Goal: Information Seeking & Learning: Learn about a topic

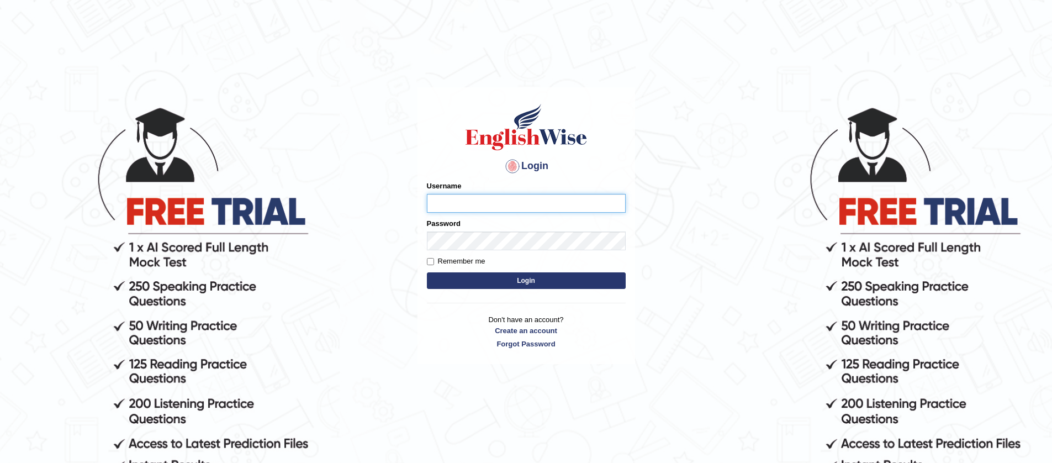
type input "jiwan_parramatta"
click at [506, 280] on button "Login" at bounding box center [526, 280] width 199 height 17
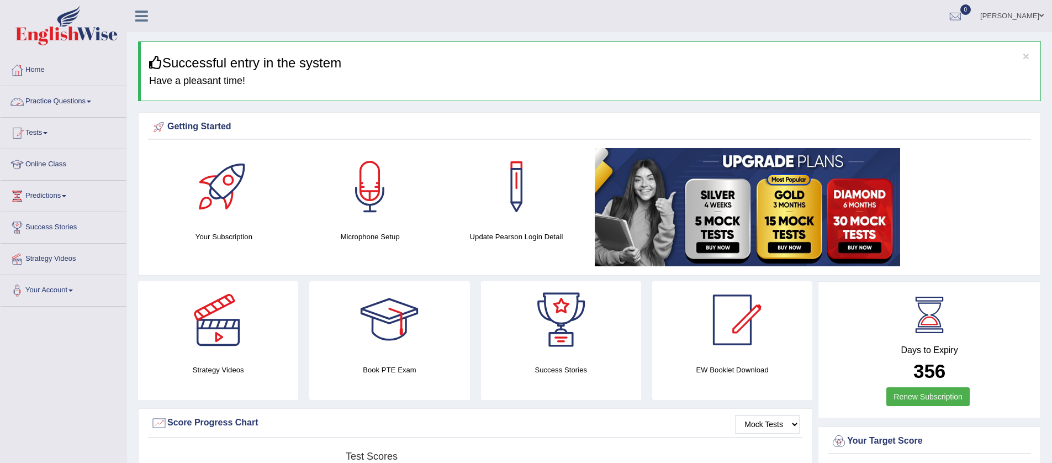
click at [91, 102] on span at bounding box center [89, 101] width 4 height 2
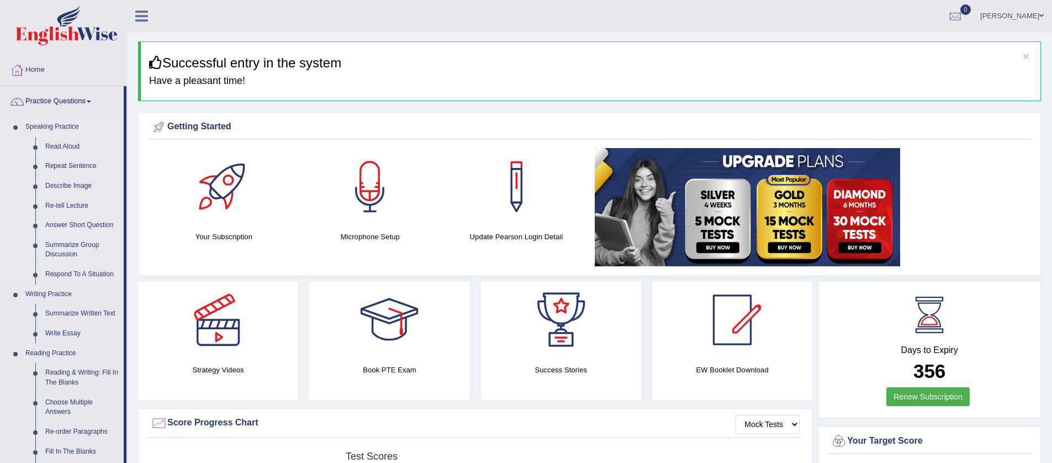
click at [76, 145] on link "Read Aloud" at bounding box center [81, 147] width 83 height 20
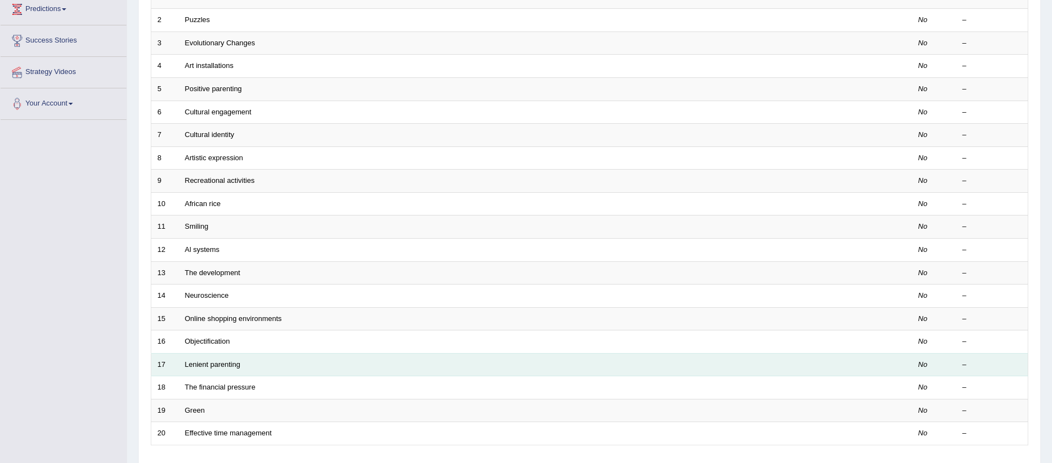
scroll to position [268, 0]
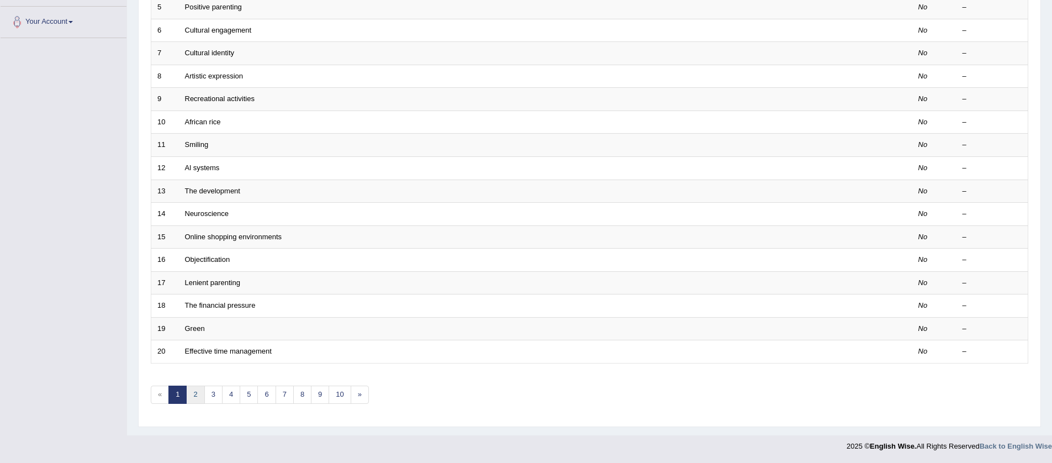
click at [197, 394] on link "2" at bounding box center [195, 394] width 18 height 18
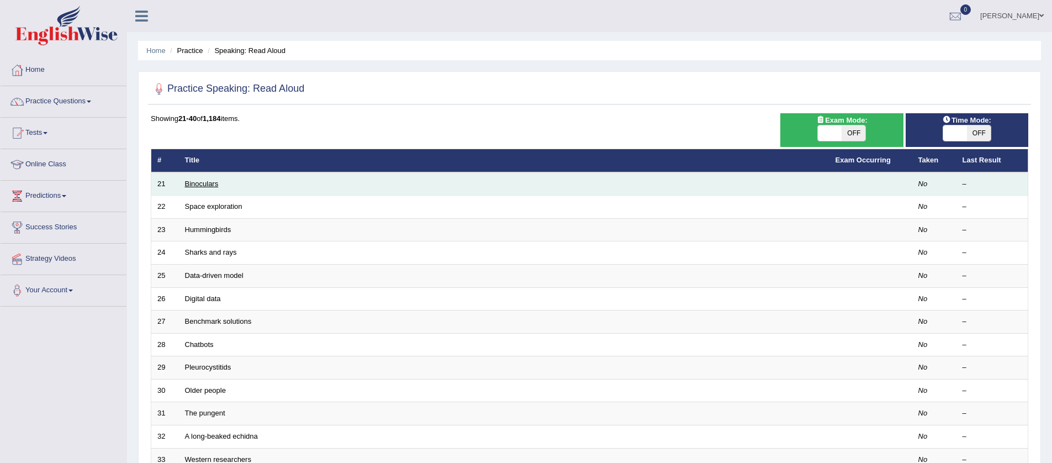
click at [210, 183] on link "Binoculars" at bounding box center [202, 183] width 34 height 8
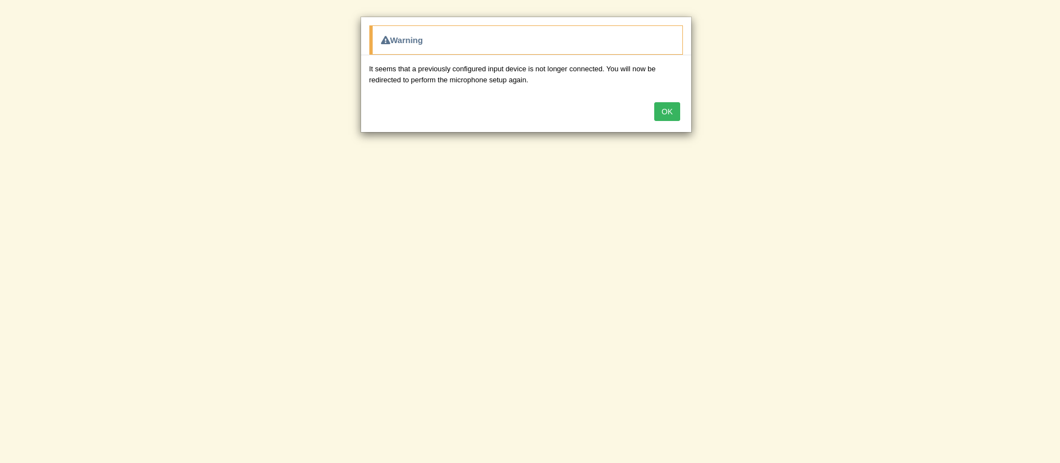
click at [666, 121] on div "OK" at bounding box center [526, 112] width 330 height 39
click at [665, 114] on button "OK" at bounding box center [666, 111] width 25 height 19
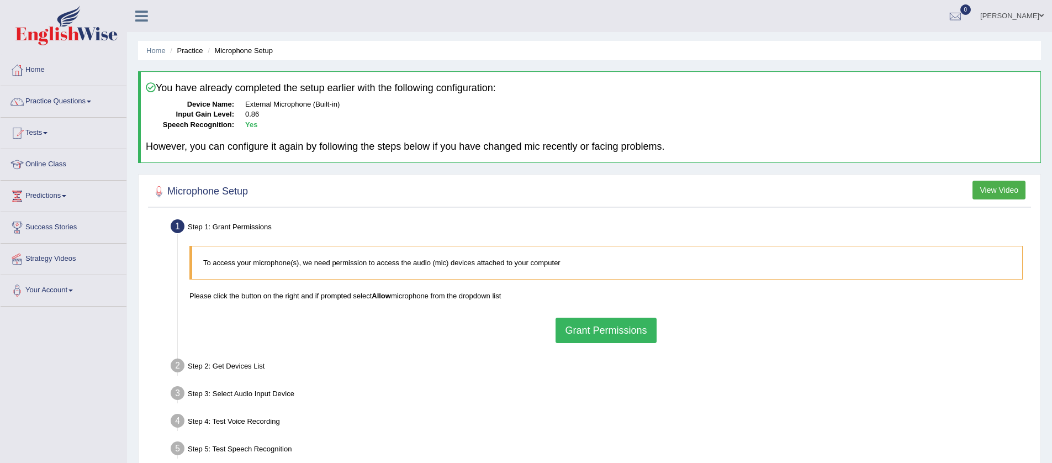
click at [627, 330] on button "Grant Permissions" at bounding box center [605, 329] width 100 height 25
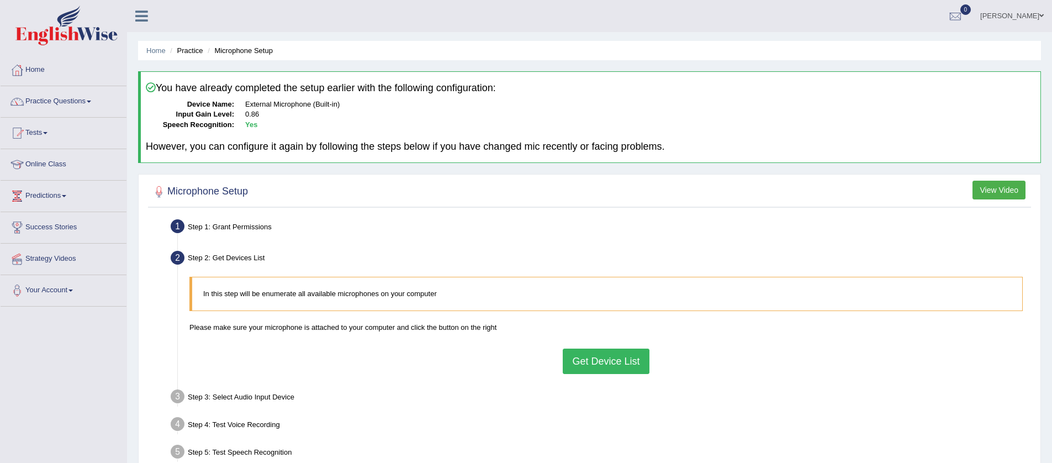
click at [623, 353] on button "Get Device List" at bounding box center [606, 360] width 86 height 25
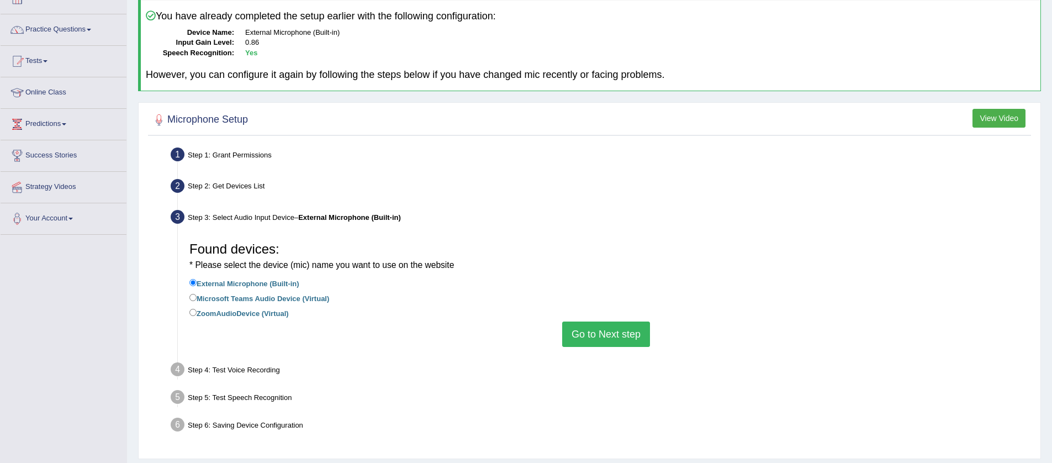
scroll to position [18, 0]
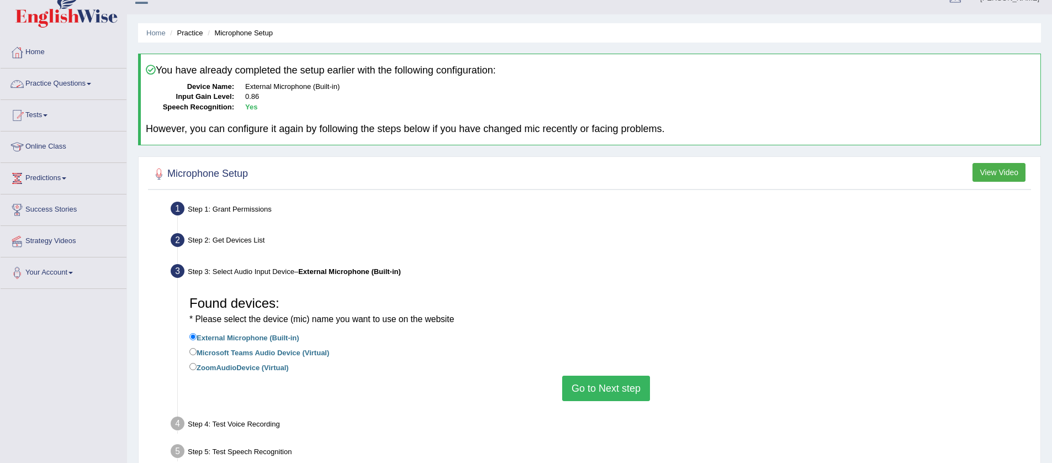
click at [98, 85] on link "Practice Questions" at bounding box center [64, 82] width 126 height 28
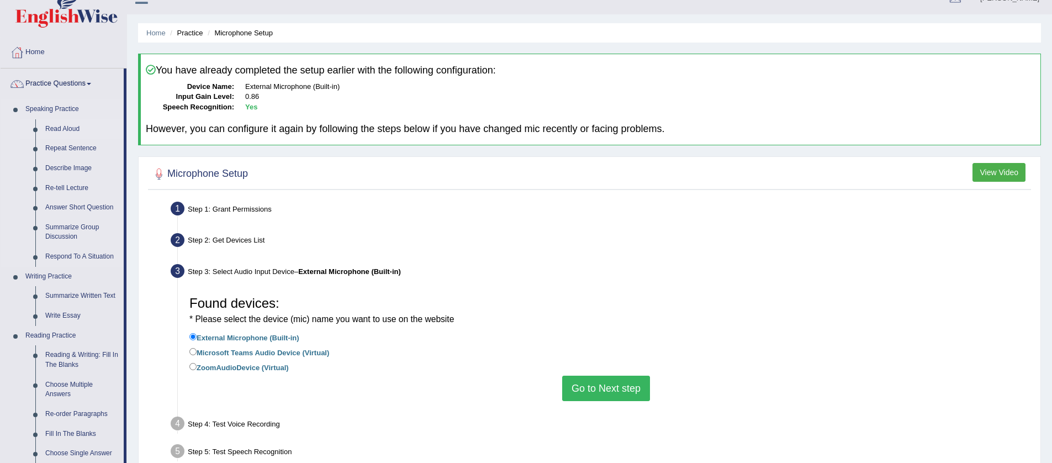
click at [88, 129] on link "Read Aloud" at bounding box center [81, 129] width 83 height 20
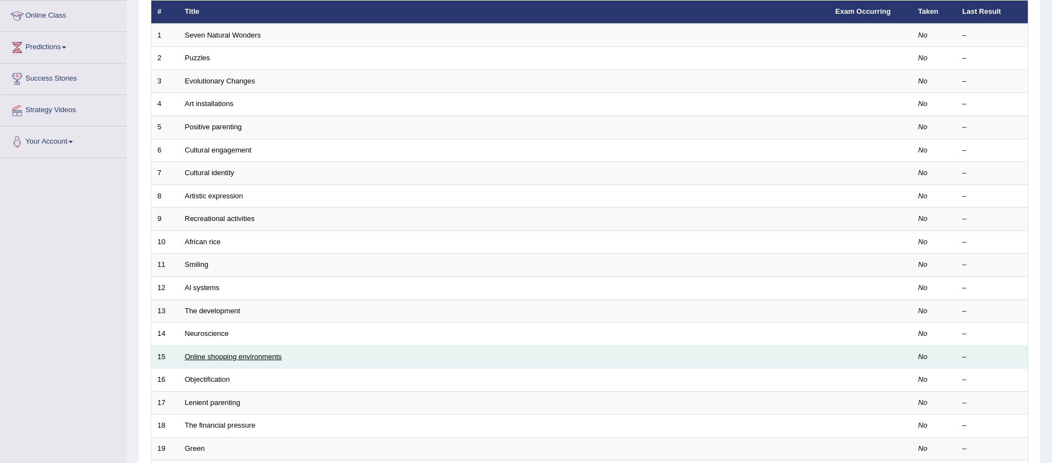
scroll to position [245, 0]
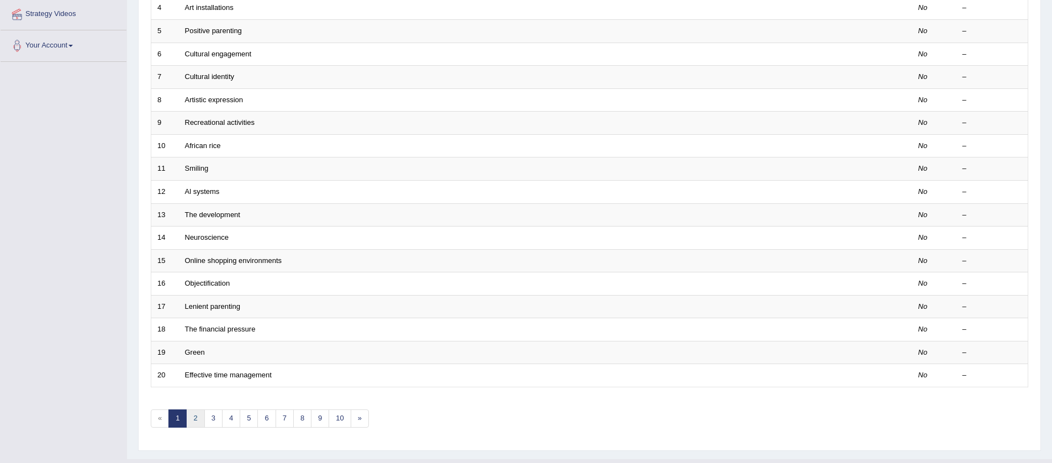
click at [193, 419] on link "2" at bounding box center [195, 418] width 18 height 18
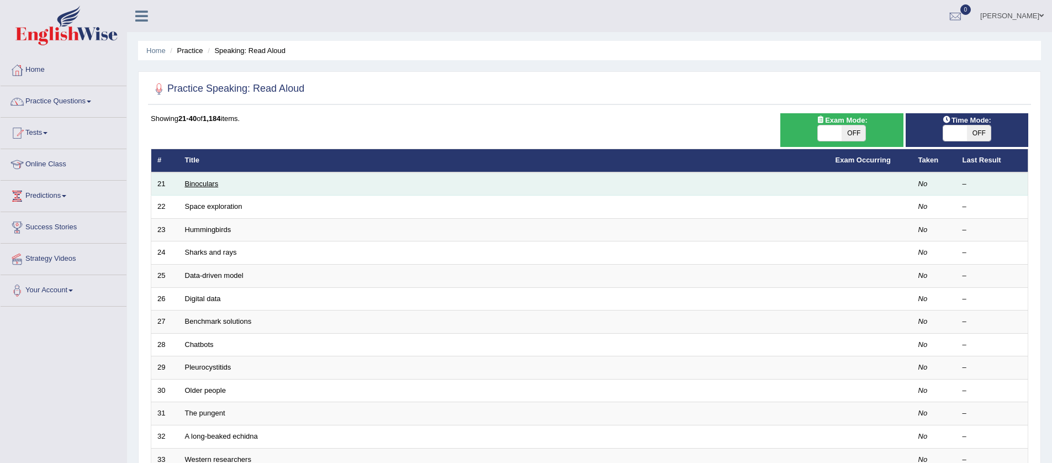
click at [207, 184] on link "Binoculars" at bounding box center [202, 183] width 34 height 8
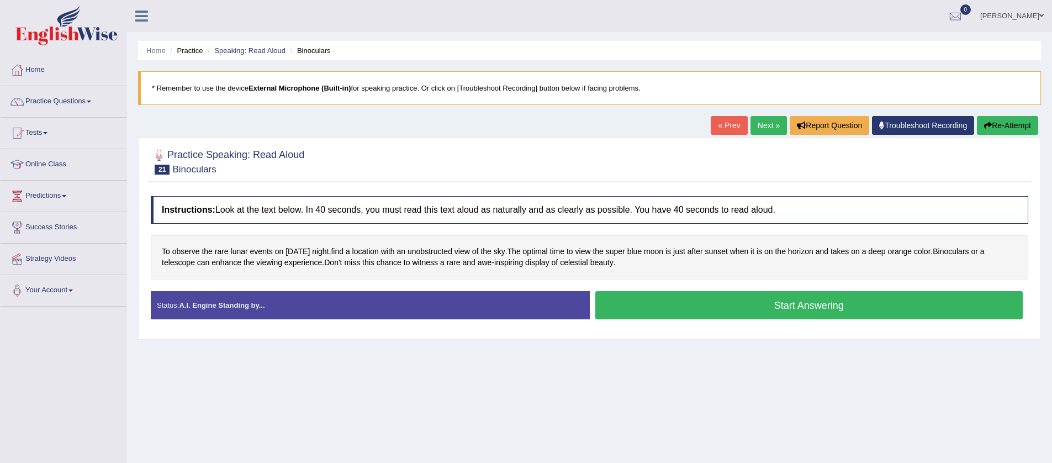
click at [718, 306] on button "Start Answering" at bounding box center [809, 305] width 428 height 28
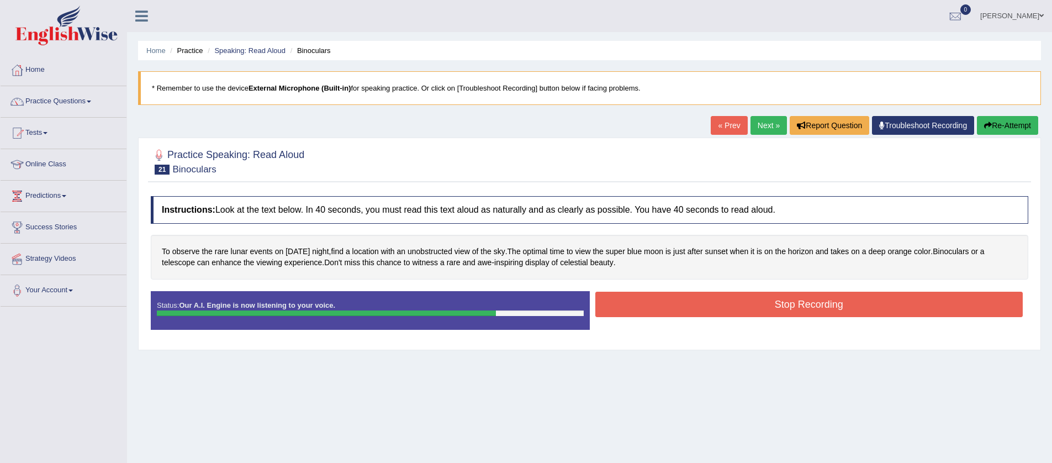
click at [619, 306] on button "Stop Recording" at bounding box center [809, 304] width 428 height 25
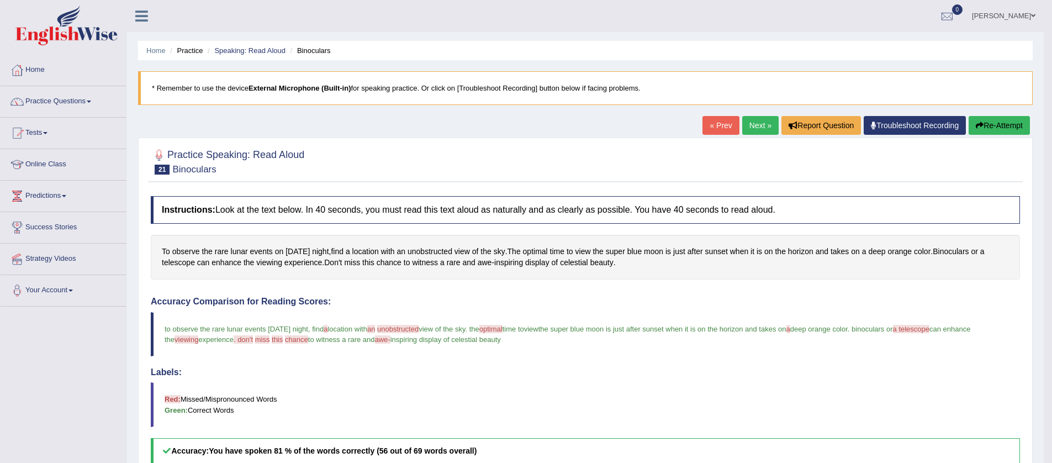
click at [747, 126] on link "Next »" at bounding box center [760, 125] width 36 height 19
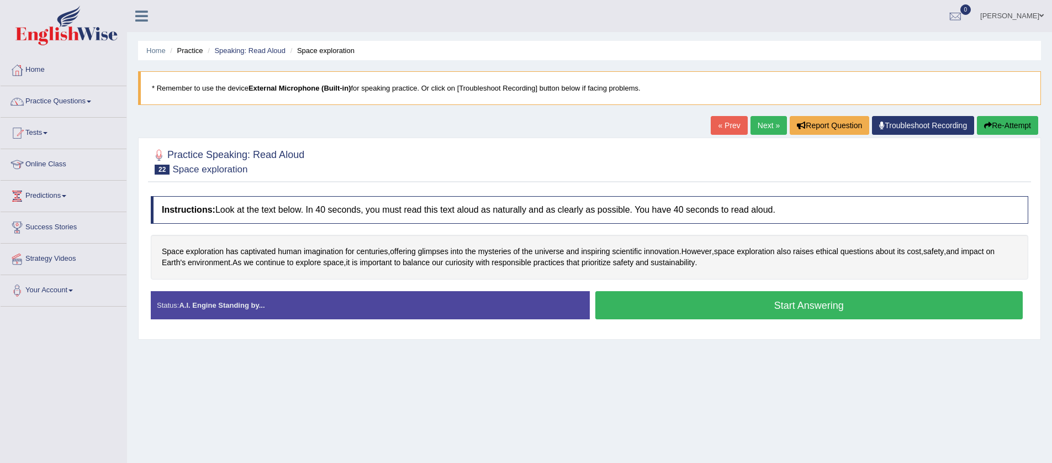
click at [734, 304] on button "Start Answering" at bounding box center [809, 305] width 428 height 28
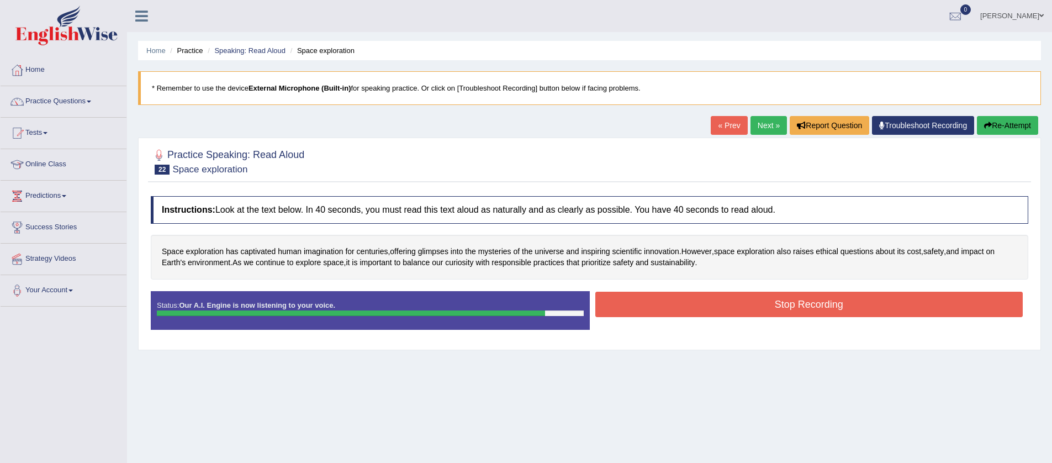
click at [742, 306] on button "Stop Recording" at bounding box center [809, 304] width 428 height 25
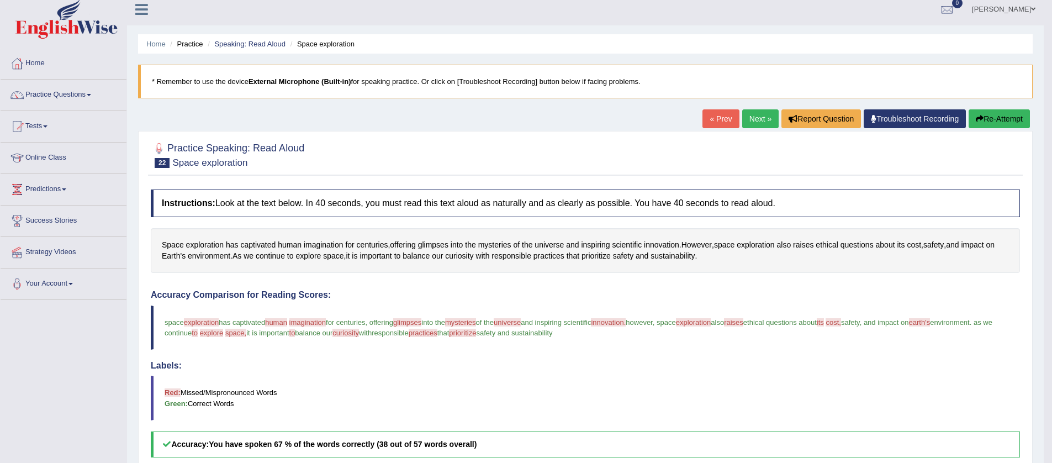
scroll to position [6, 0]
click at [756, 121] on link "Next »" at bounding box center [760, 119] width 36 height 19
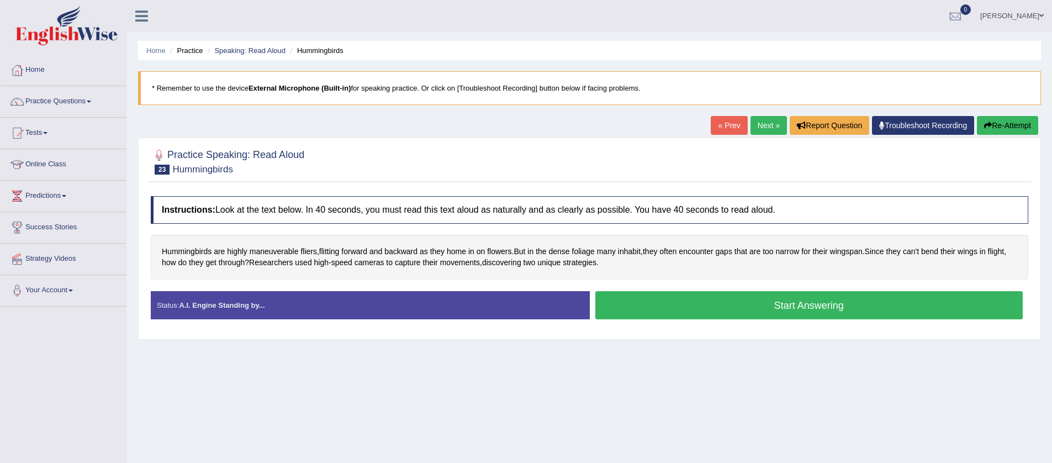
click at [659, 315] on button "Start Answering" at bounding box center [809, 305] width 428 height 28
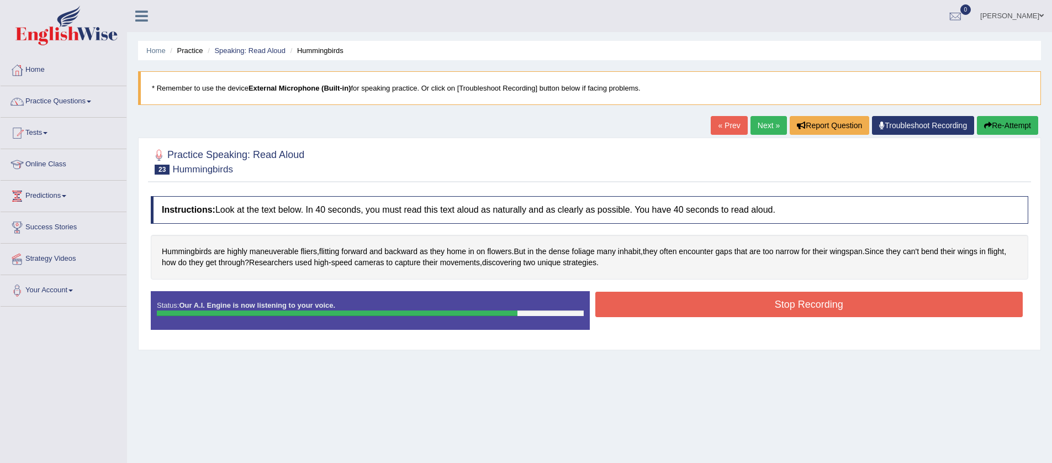
click at [719, 308] on button "Stop Recording" at bounding box center [809, 304] width 428 height 25
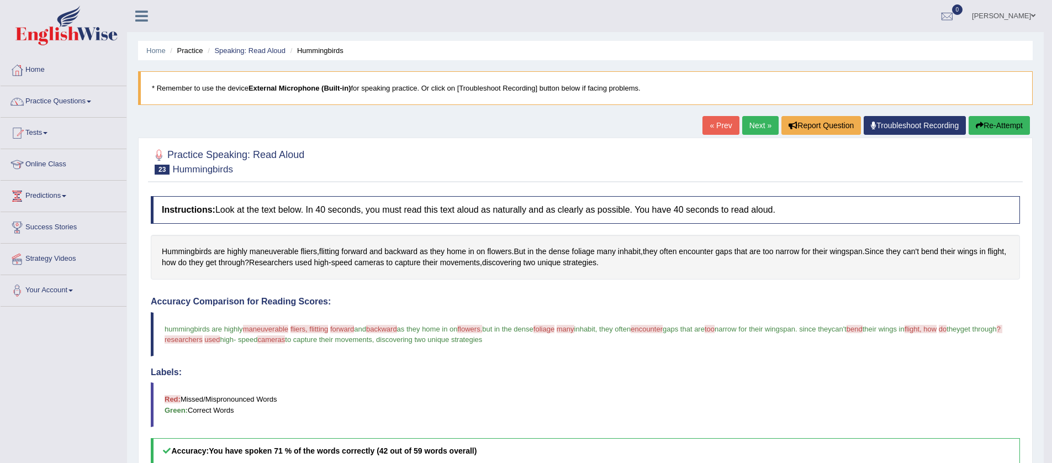
click at [748, 129] on link "Next »" at bounding box center [760, 125] width 36 height 19
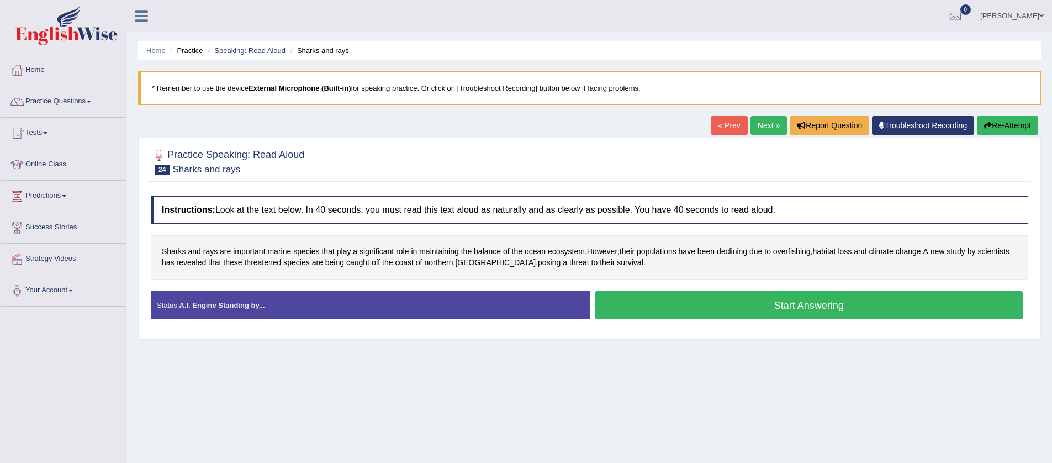
click at [683, 303] on button "Start Answering" at bounding box center [809, 305] width 428 height 28
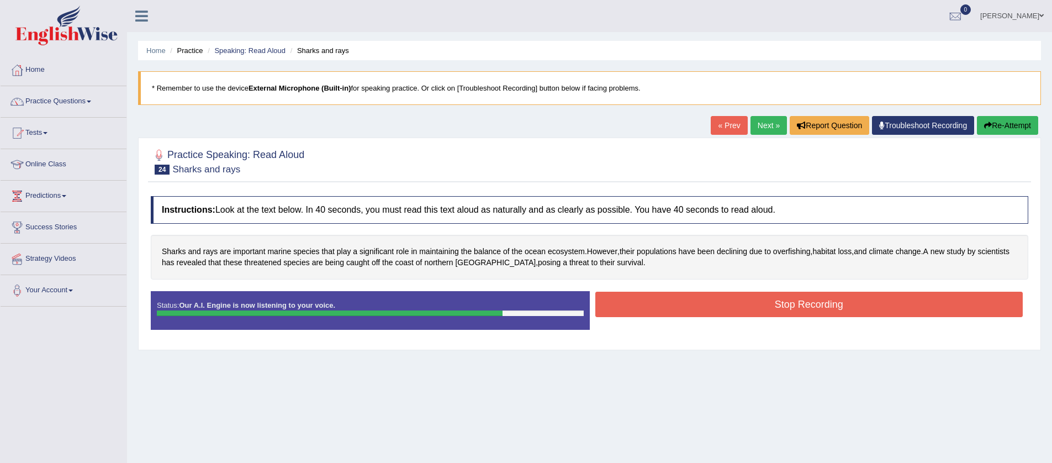
click at [697, 306] on button "Stop Recording" at bounding box center [809, 304] width 428 height 25
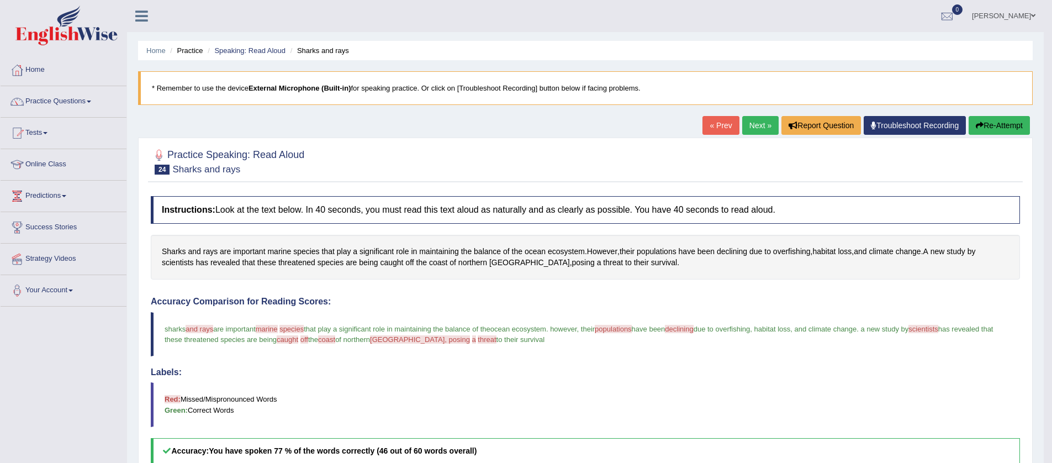
click at [759, 127] on link "Next »" at bounding box center [760, 125] width 36 height 19
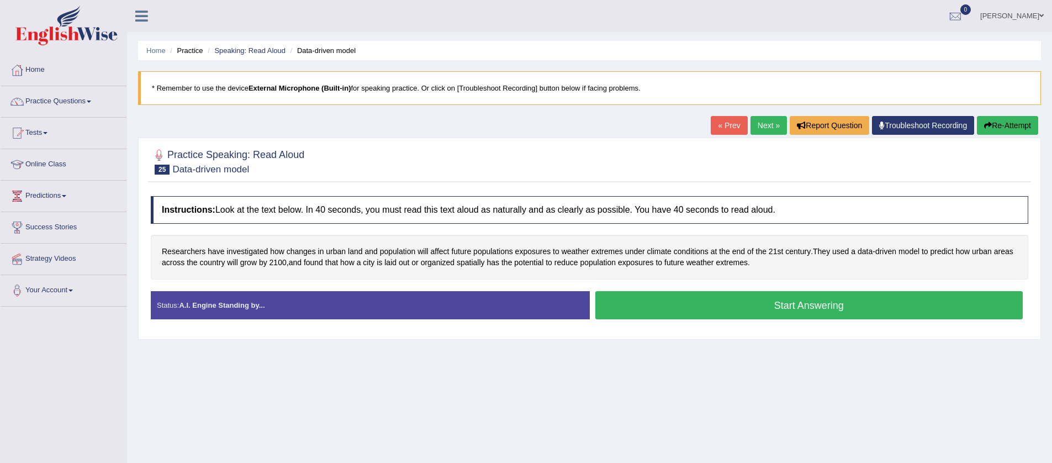
click at [744, 303] on button "Start Answering" at bounding box center [809, 305] width 428 height 28
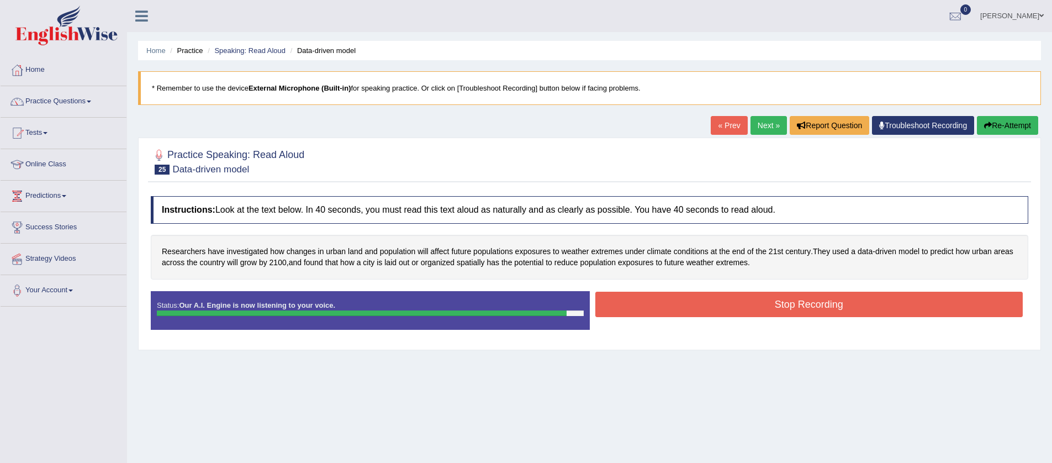
click at [783, 308] on button "Stop Recording" at bounding box center [809, 304] width 428 height 25
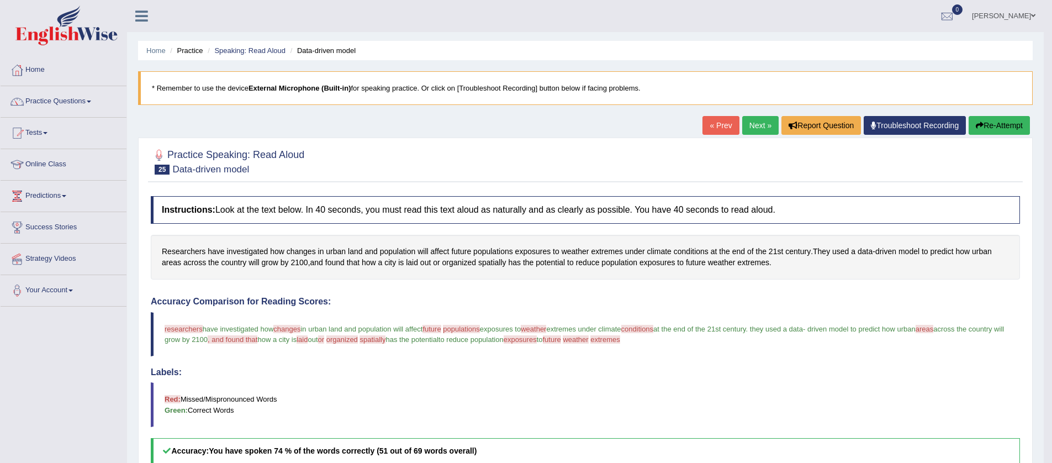
click at [755, 122] on link "Next »" at bounding box center [760, 125] width 36 height 19
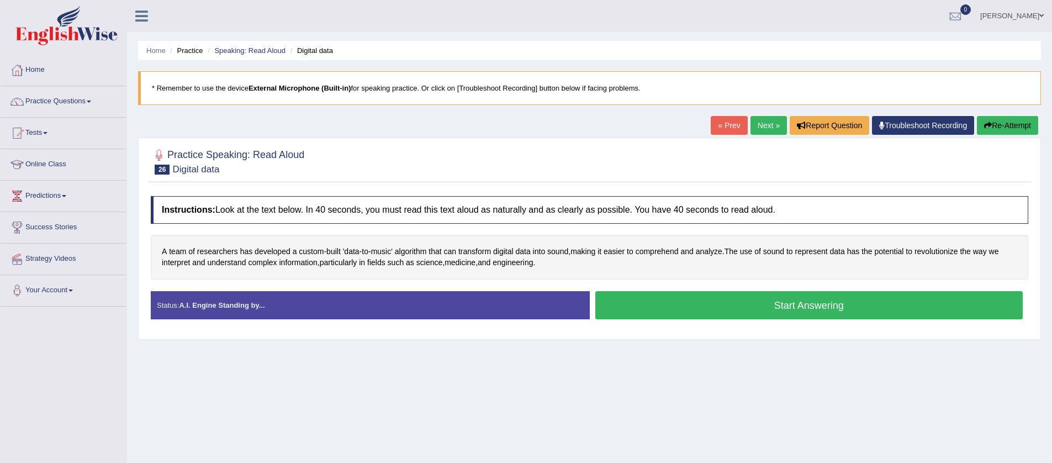
click at [784, 308] on button "Start Answering" at bounding box center [809, 305] width 428 height 28
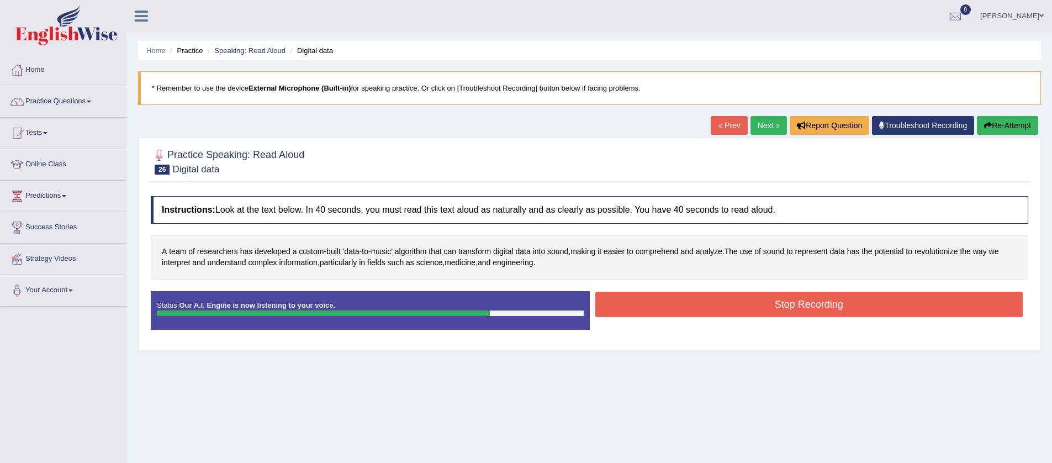
click at [815, 306] on button "Stop Recording" at bounding box center [809, 304] width 428 height 25
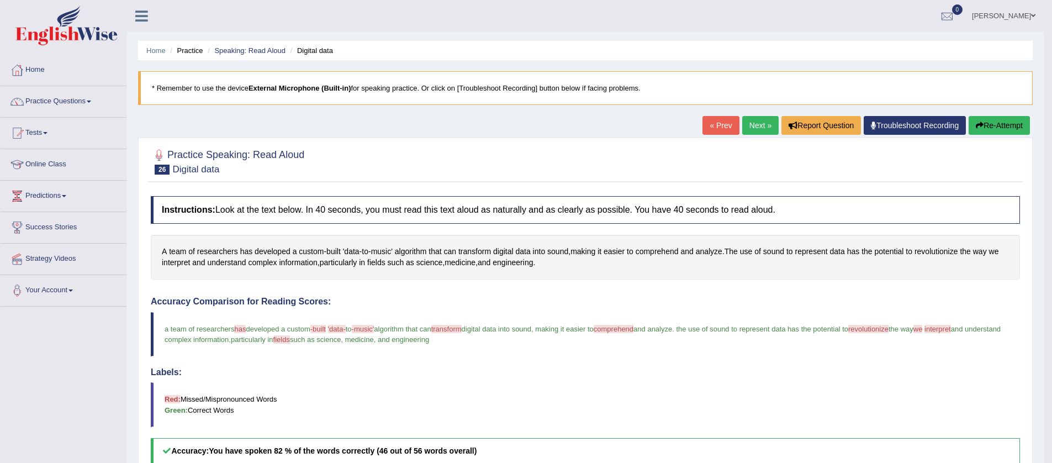
click at [758, 125] on link "Next »" at bounding box center [760, 125] width 36 height 19
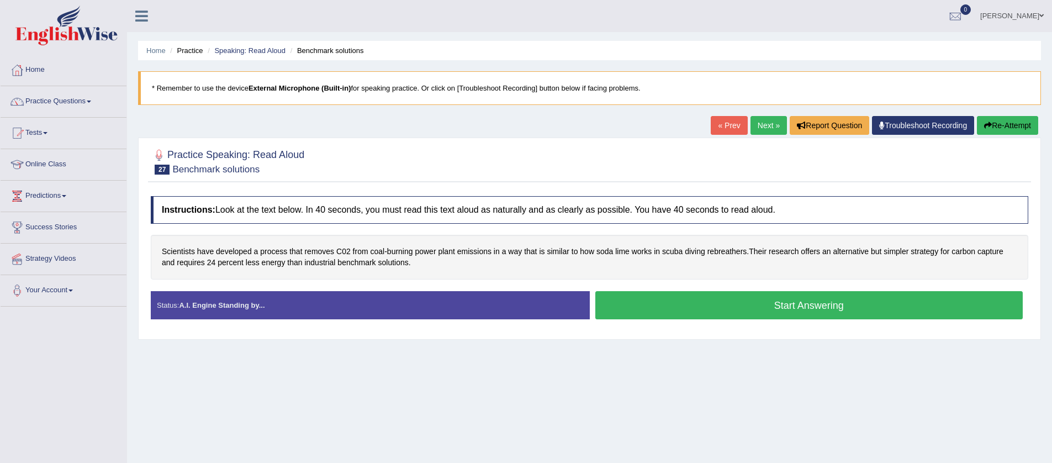
click at [791, 304] on button "Start Answering" at bounding box center [809, 305] width 428 height 28
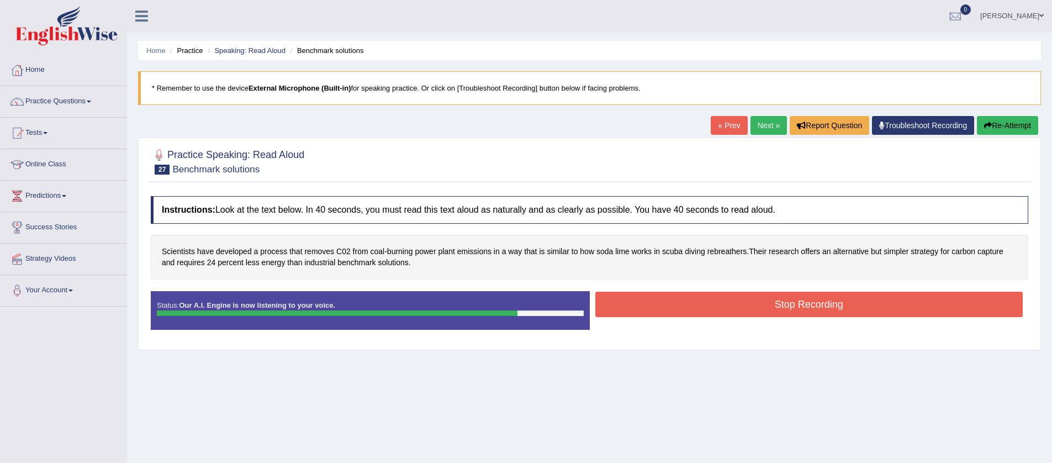
click at [779, 298] on button "Stop Recording" at bounding box center [809, 304] width 428 height 25
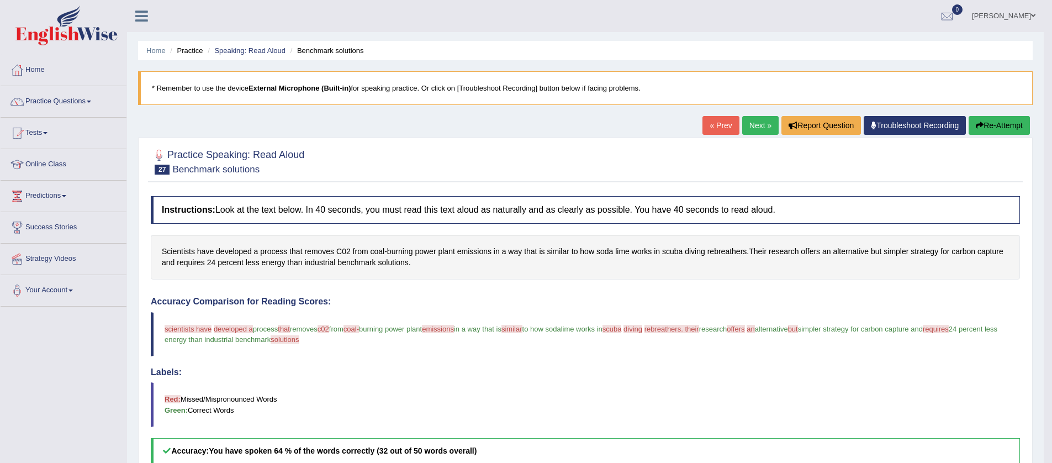
click at [748, 123] on link "Next »" at bounding box center [760, 125] width 36 height 19
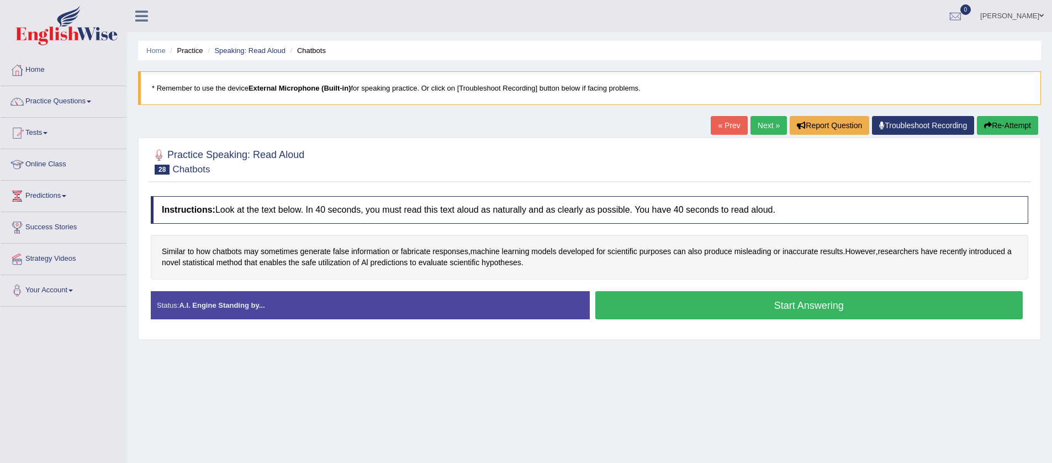
click at [664, 301] on button "Start Answering" at bounding box center [809, 305] width 428 height 28
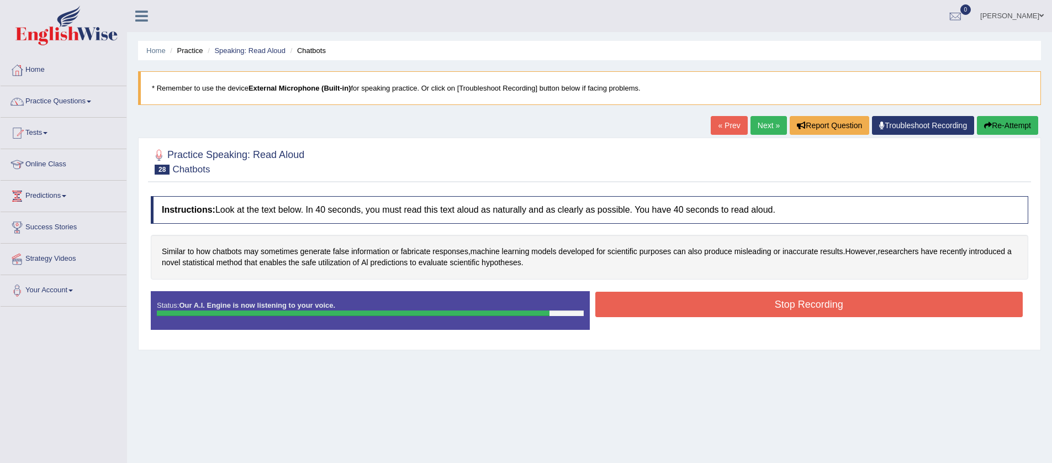
click at [753, 304] on button "Stop Recording" at bounding box center [809, 304] width 428 height 25
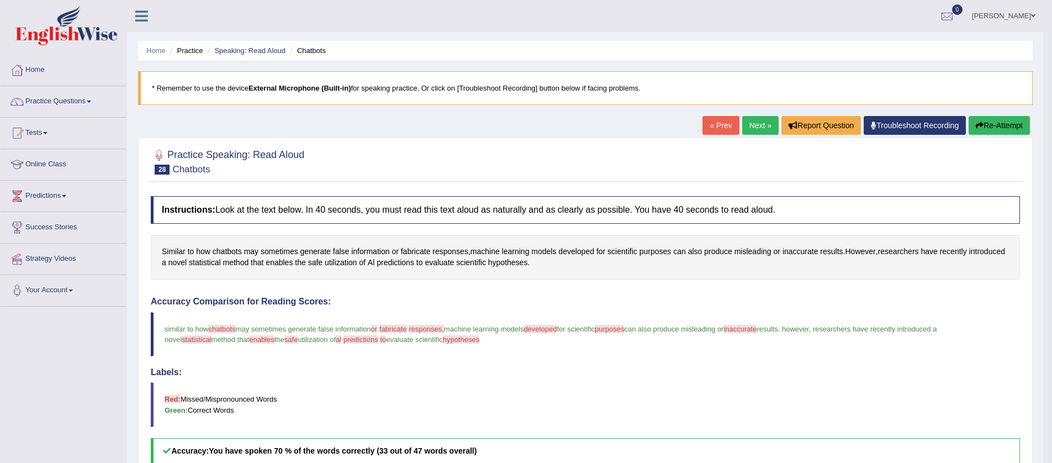
click at [754, 126] on link "Next »" at bounding box center [760, 125] width 36 height 19
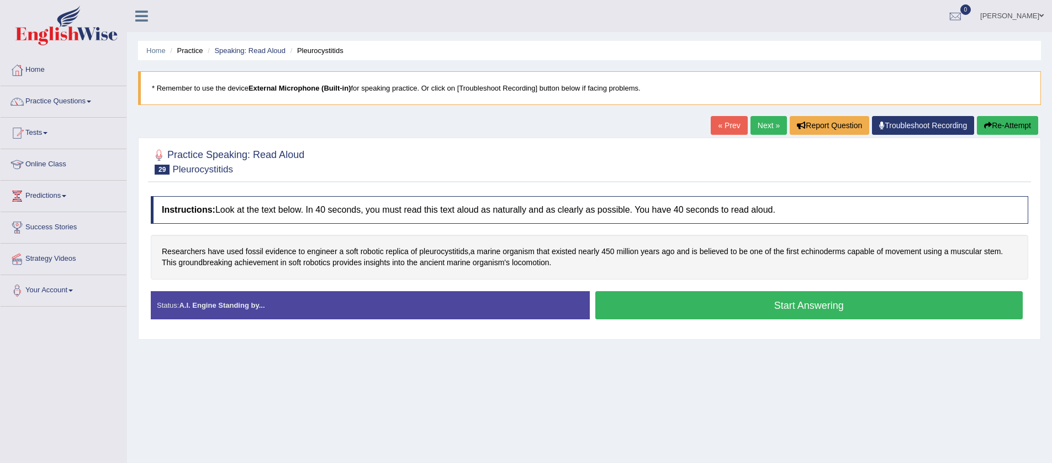
click at [779, 303] on button "Start Answering" at bounding box center [809, 305] width 428 height 28
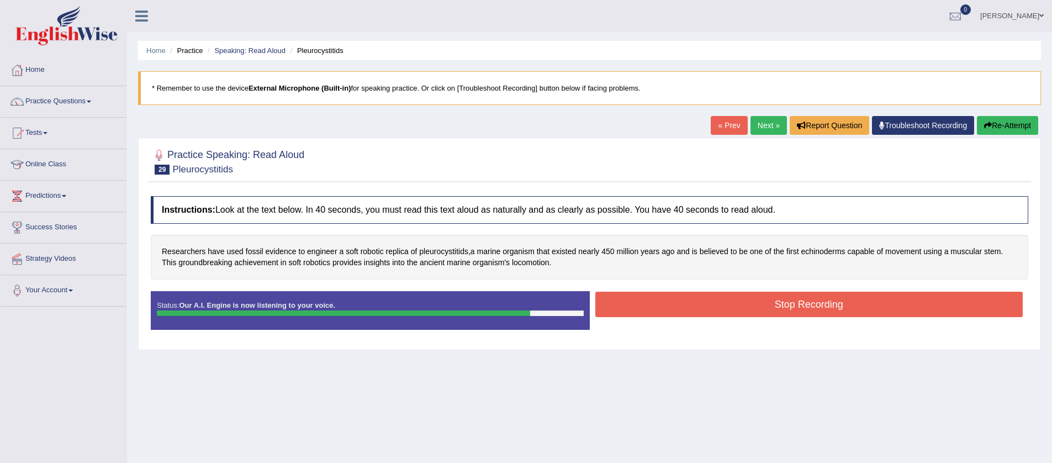
click at [767, 303] on button "Stop Recording" at bounding box center [809, 304] width 428 height 25
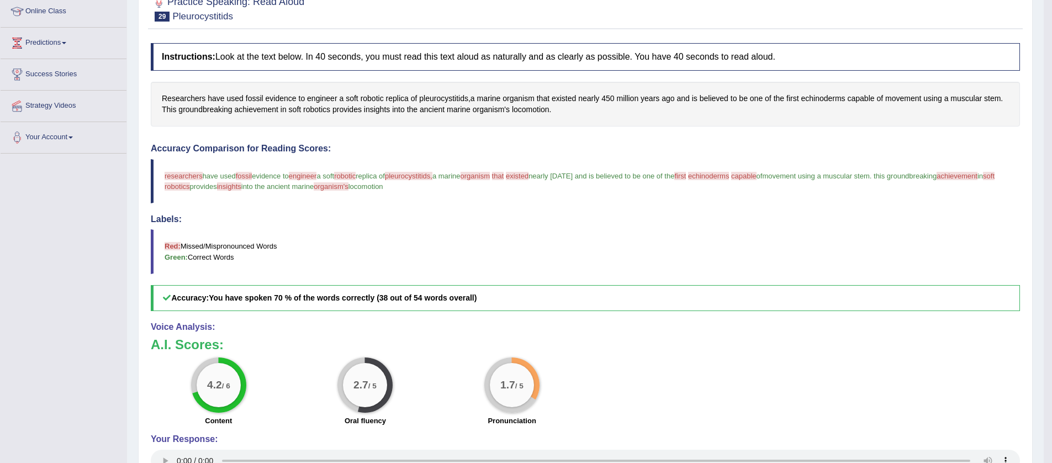
scroll to position [30, 0]
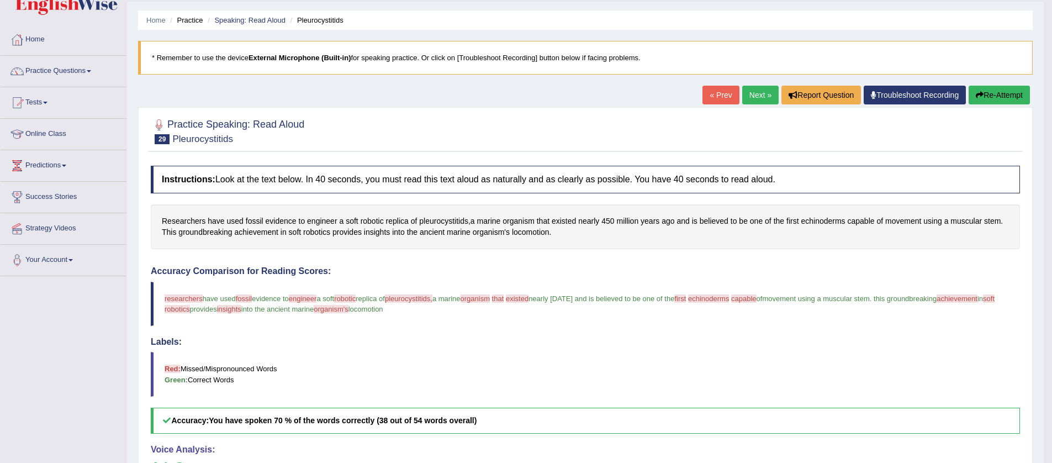
click at [758, 98] on link "Next »" at bounding box center [760, 95] width 36 height 19
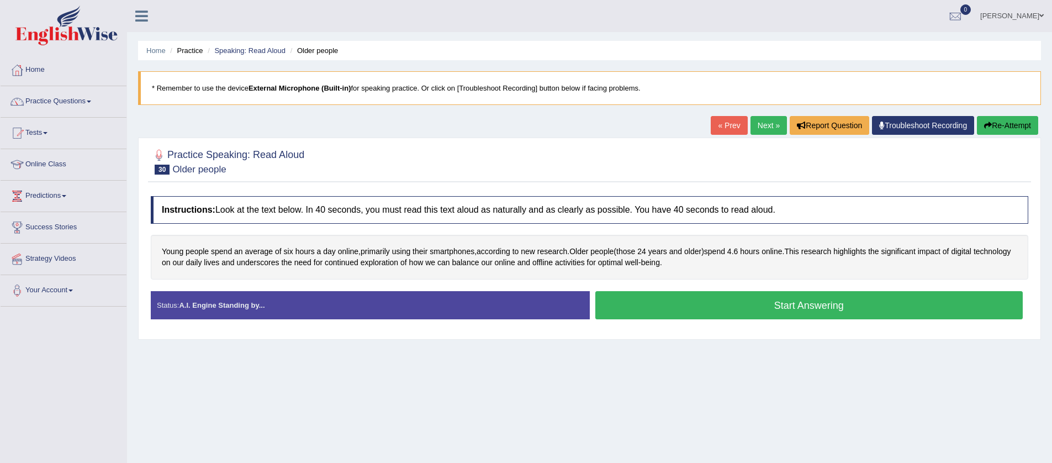
click at [776, 301] on button "Start Answering" at bounding box center [809, 305] width 428 height 28
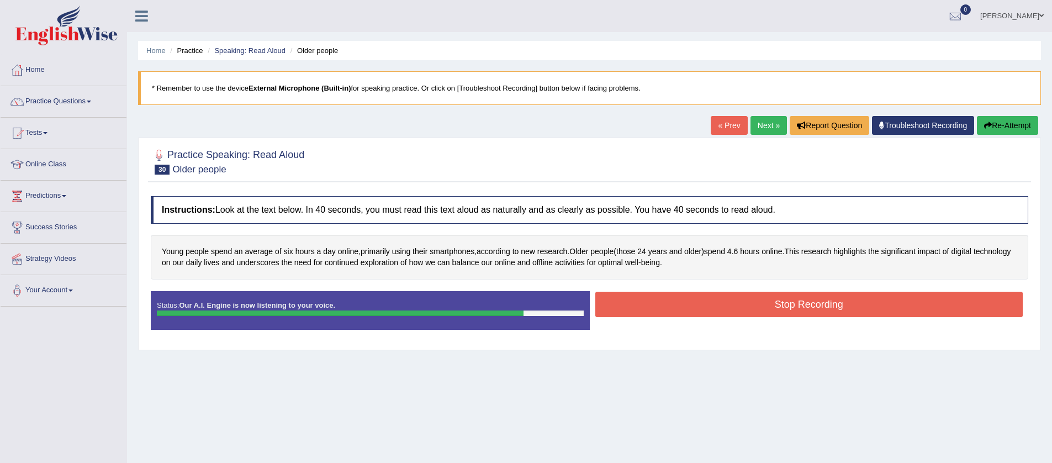
click at [796, 301] on button "Stop Recording" at bounding box center [809, 304] width 428 height 25
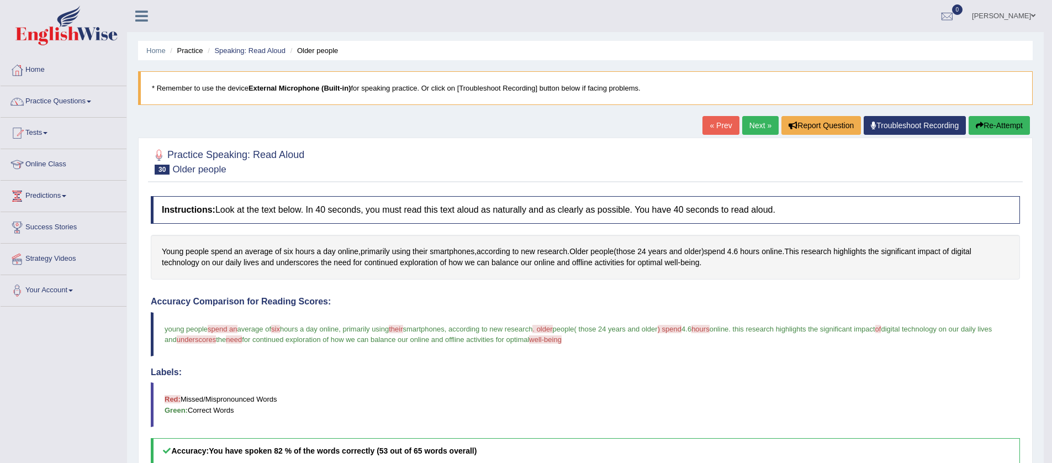
click at [756, 121] on link "Next »" at bounding box center [760, 125] width 36 height 19
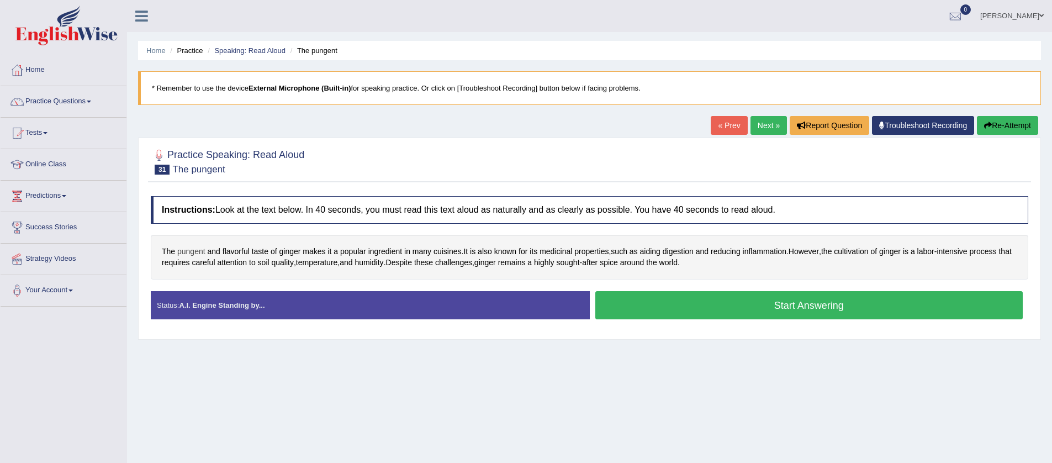
click at [203, 249] on span "pungent" at bounding box center [191, 252] width 28 height 12
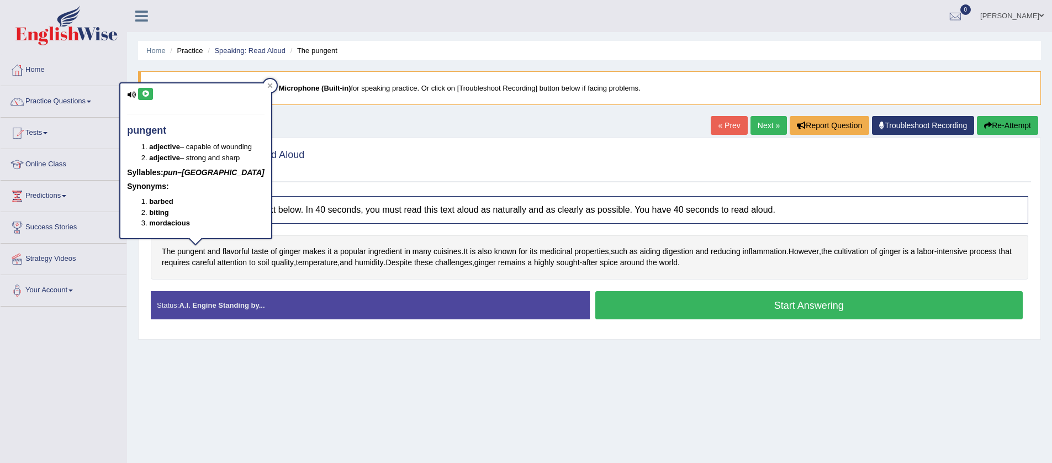
click at [132, 96] on icon at bounding box center [131, 94] width 9 height 7
click at [133, 94] on icon at bounding box center [131, 94] width 9 height 7
click at [148, 92] on icon at bounding box center [145, 94] width 8 height 7
click at [149, 93] on icon at bounding box center [145, 94] width 8 height 7
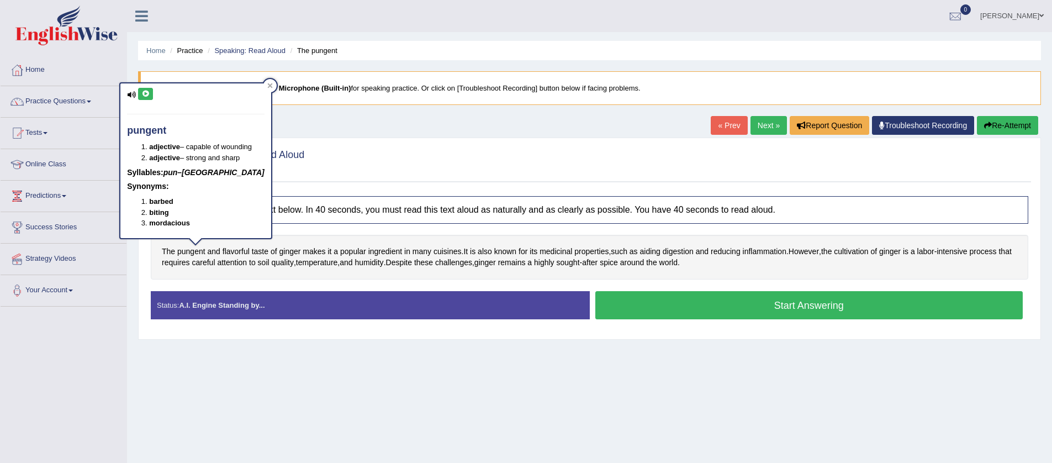
click at [149, 93] on icon at bounding box center [145, 94] width 8 height 7
click at [320, 367] on div "Home Practice Speaking: Read Aloud The pungent * Remember to use the device Ext…" at bounding box center [589, 276] width 925 height 552
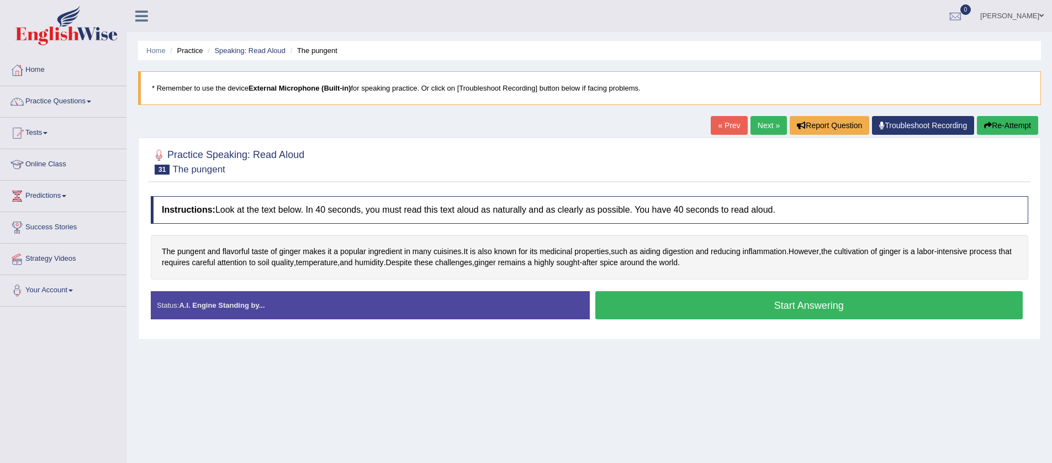
click at [653, 304] on button "Start Answering" at bounding box center [809, 305] width 428 height 28
click at [654, 303] on button "Start Answering" at bounding box center [809, 305] width 428 height 28
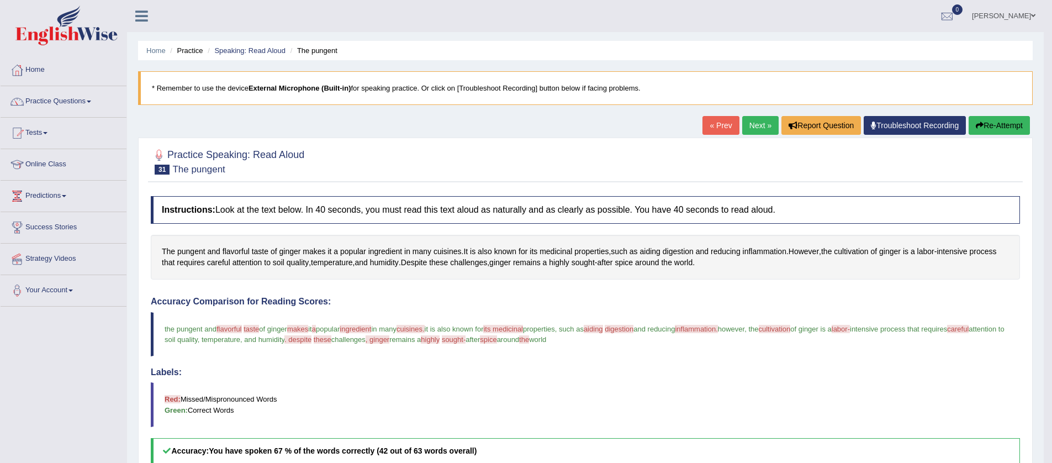
click at [759, 126] on link "Next »" at bounding box center [760, 125] width 36 height 19
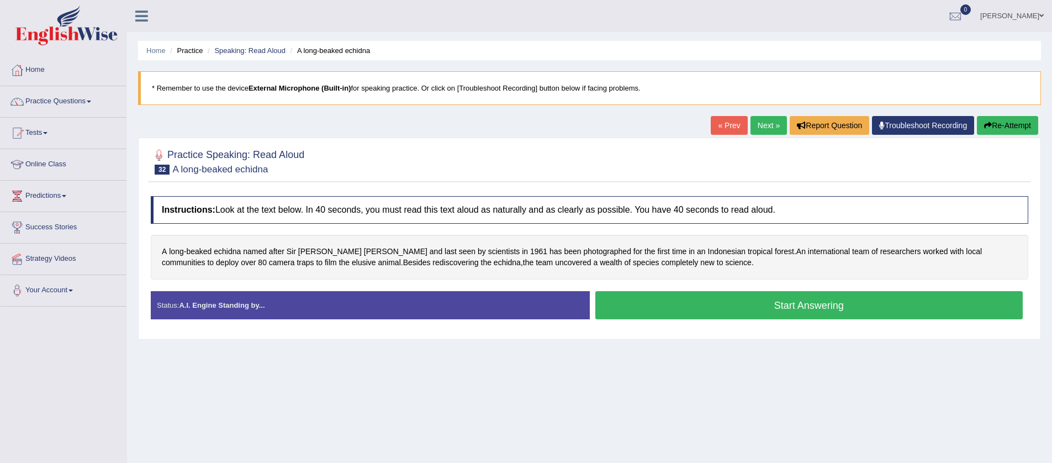
click at [730, 308] on button "Start Answering" at bounding box center [809, 305] width 428 height 28
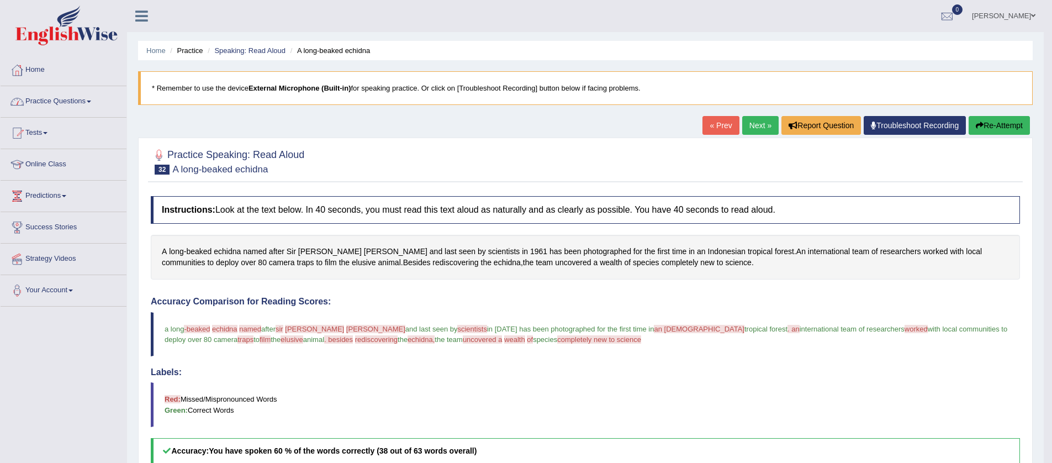
click at [98, 102] on link "Practice Questions" at bounding box center [64, 100] width 126 height 28
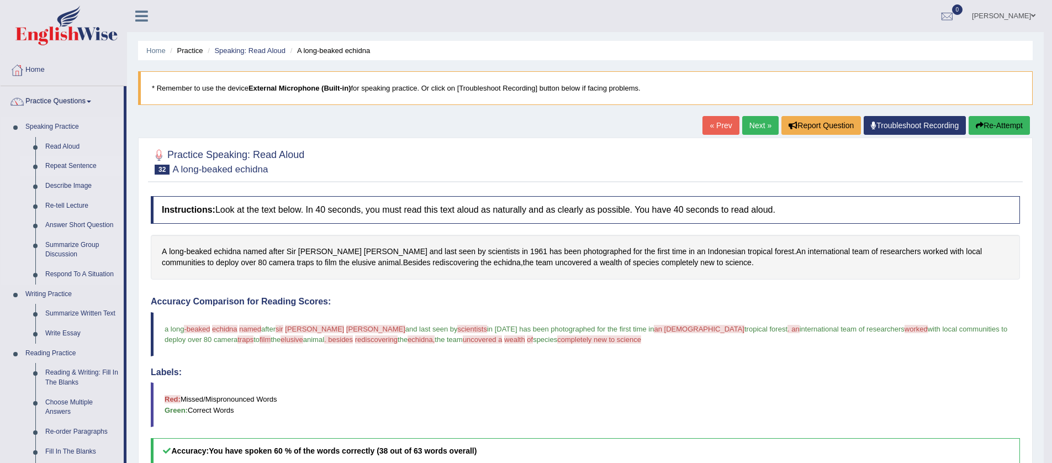
click at [94, 171] on link "Repeat Sentence" at bounding box center [81, 166] width 83 height 20
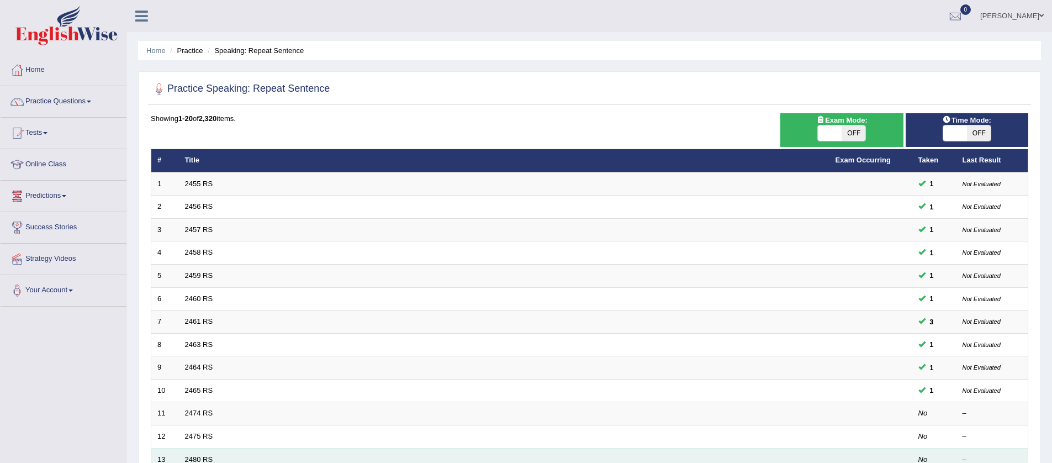
scroll to position [268, 0]
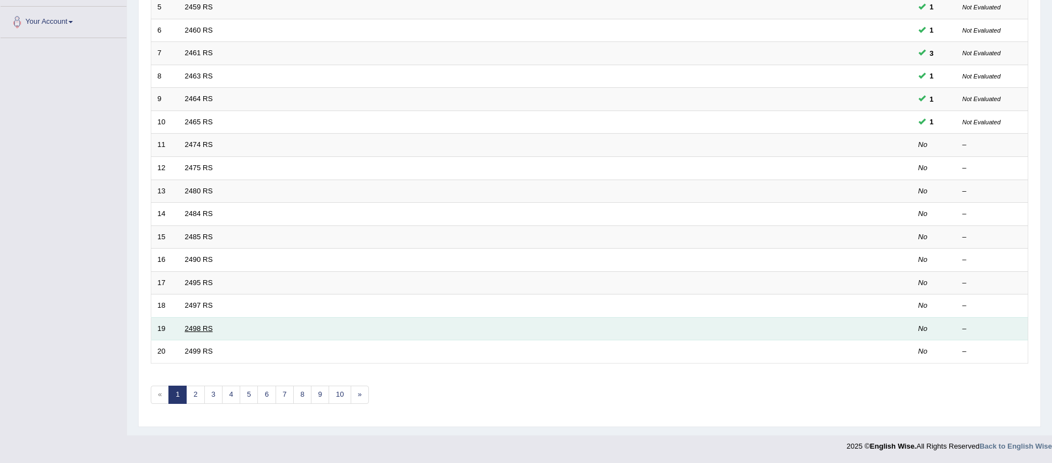
click at [206, 330] on link "2498 RS" at bounding box center [199, 328] width 28 height 8
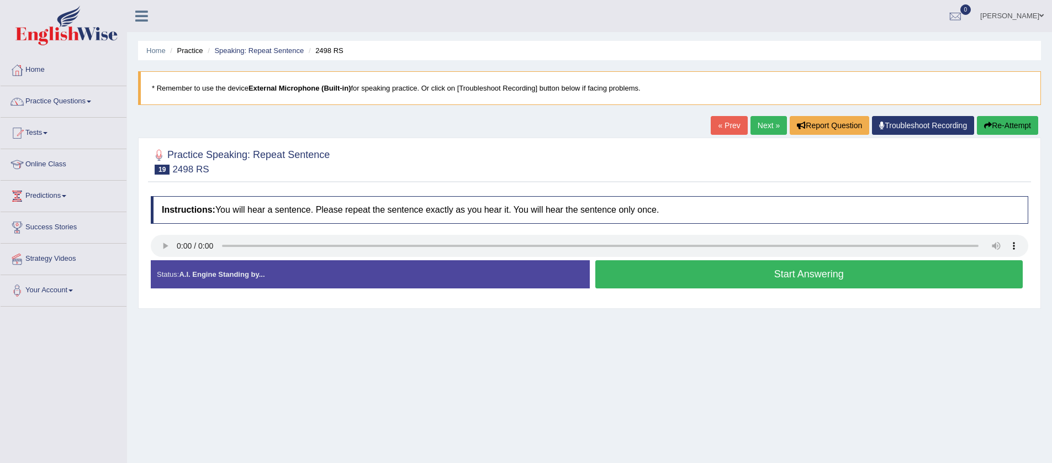
click at [696, 277] on button "Start Answering" at bounding box center [809, 274] width 428 height 28
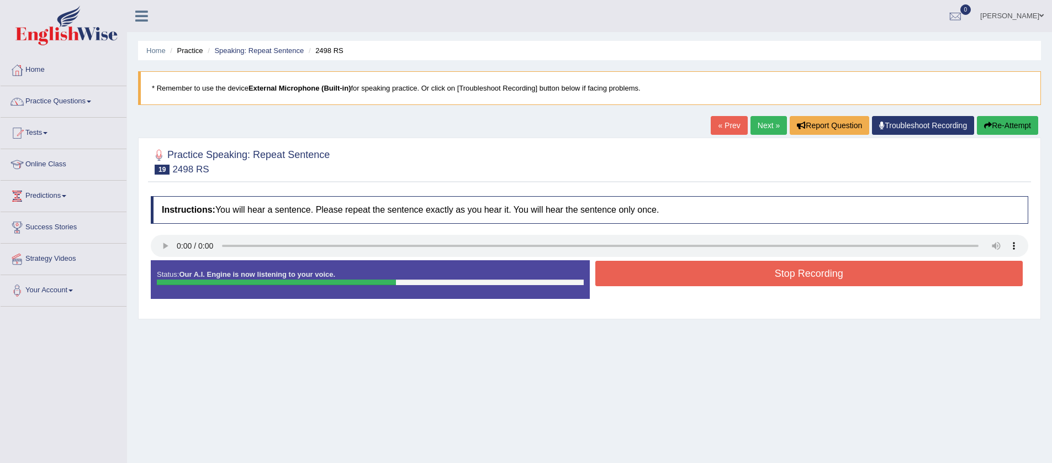
click at [675, 276] on button "Stop Recording" at bounding box center [809, 273] width 428 height 25
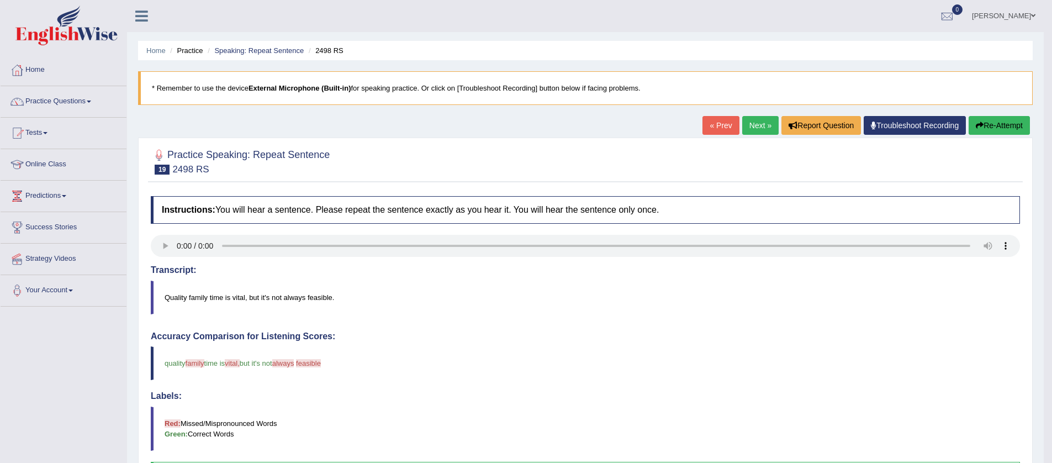
click at [750, 126] on link "Next »" at bounding box center [760, 125] width 36 height 19
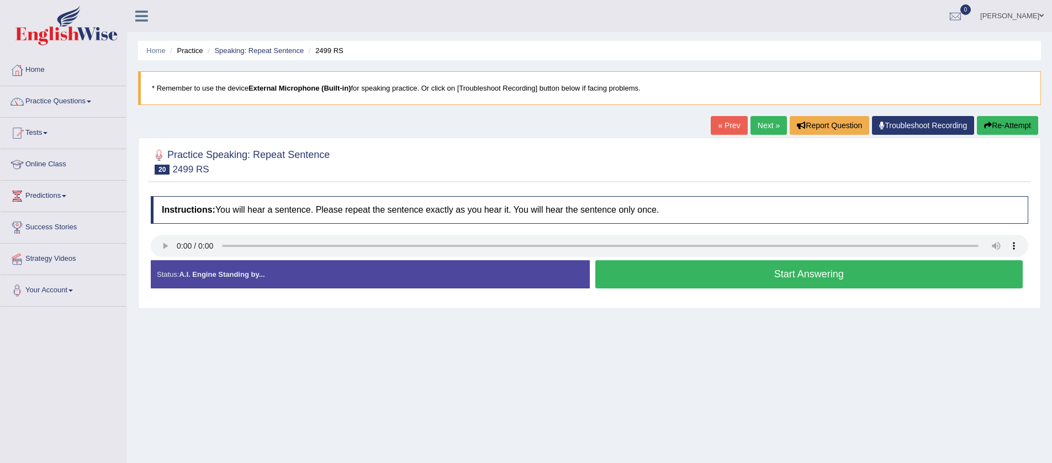
click at [743, 278] on button "Start Answering" at bounding box center [809, 274] width 428 height 28
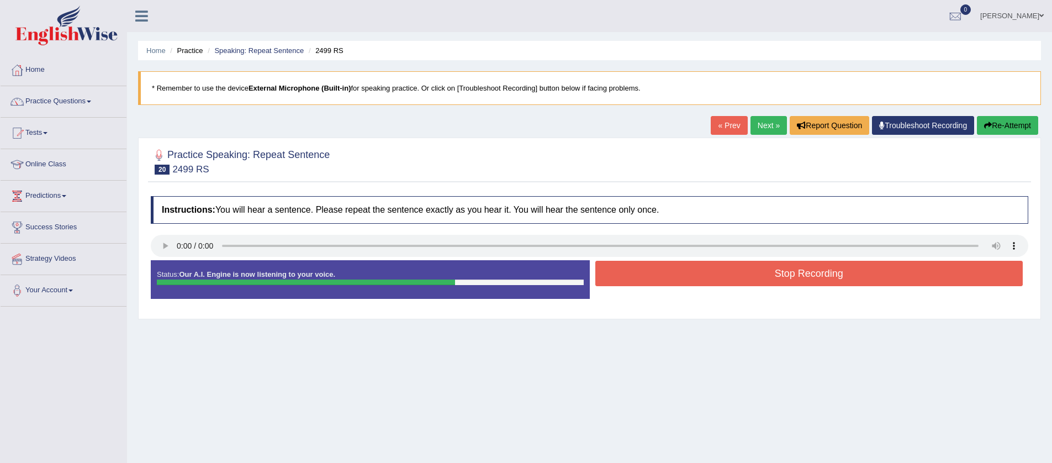
click at [718, 278] on button "Stop Recording" at bounding box center [809, 273] width 428 height 25
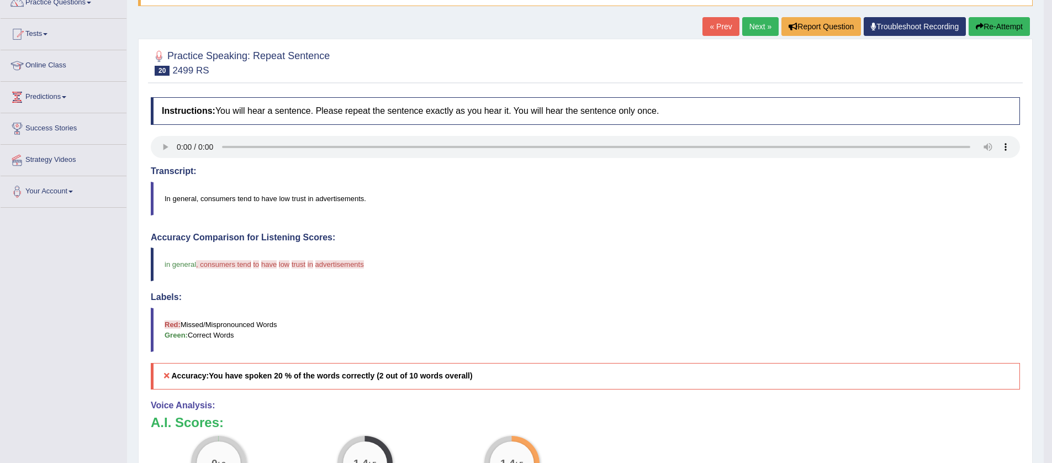
scroll to position [30, 0]
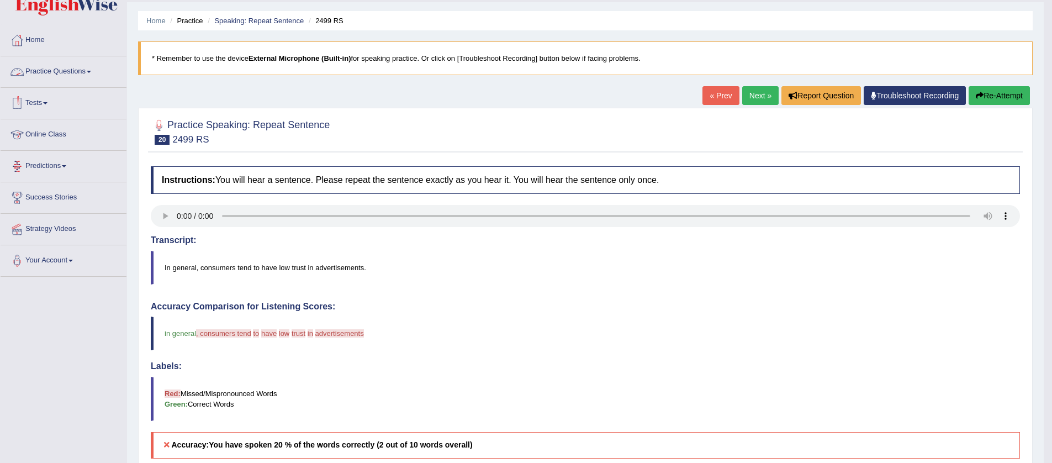
click at [92, 71] on link "Practice Questions" at bounding box center [64, 70] width 126 height 28
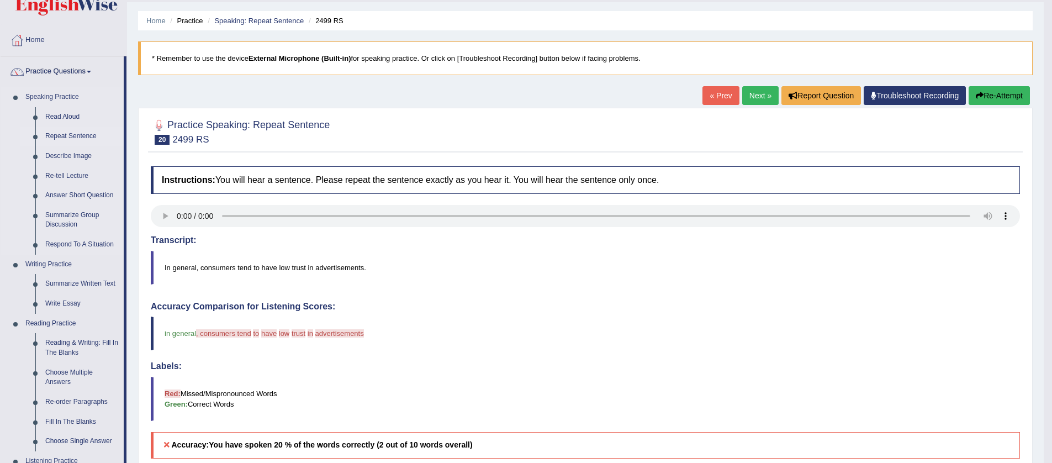
click at [59, 136] on link "Repeat Sentence" at bounding box center [81, 136] width 83 height 20
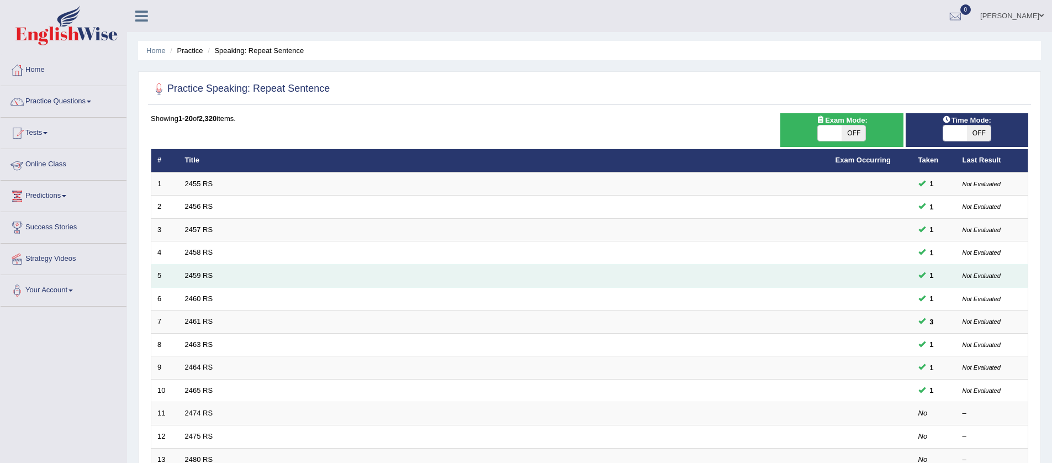
scroll to position [268, 0]
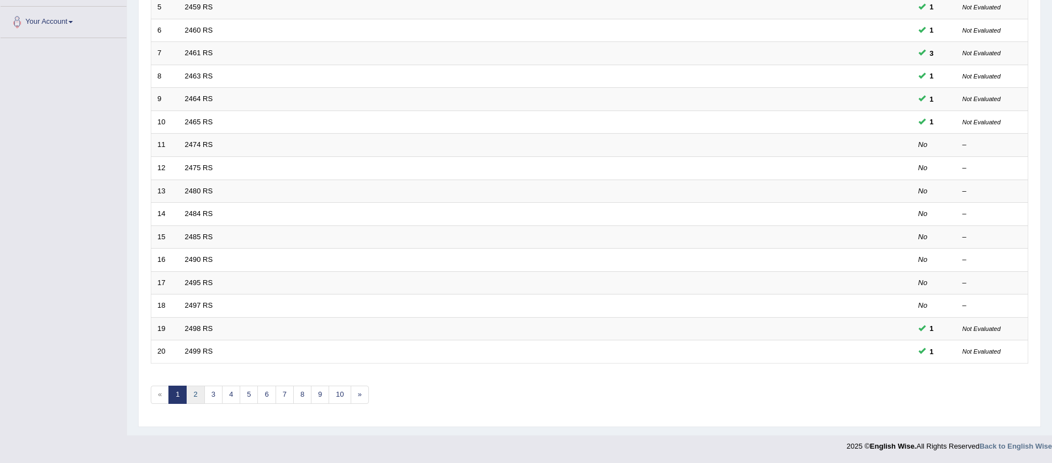
click at [199, 391] on link "2" at bounding box center [195, 394] width 18 height 18
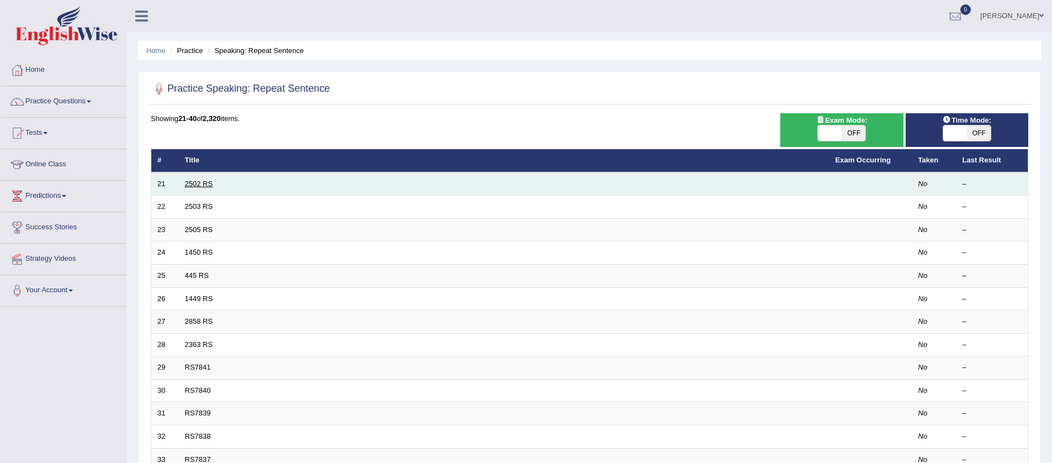
click at [204, 184] on link "2502 RS" at bounding box center [199, 183] width 28 height 8
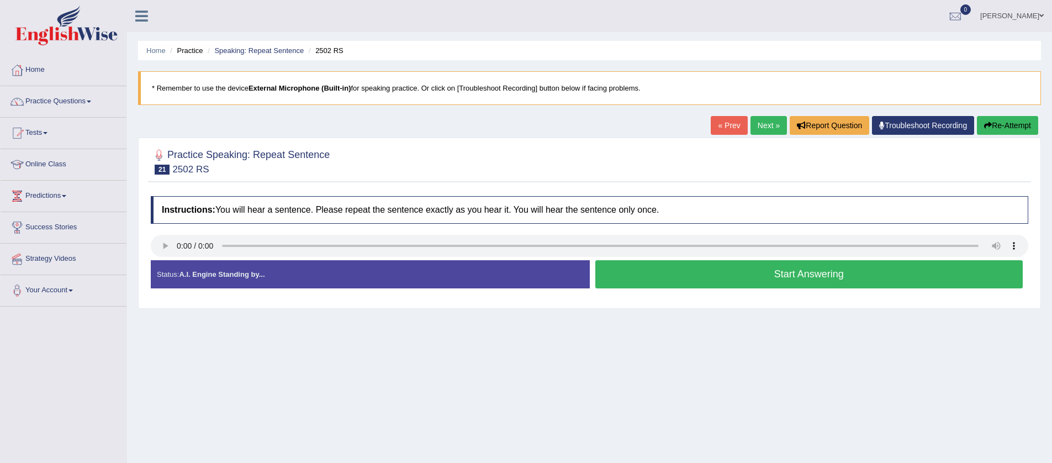
click at [652, 266] on button "Start Answering" at bounding box center [809, 274] width 428 height 28
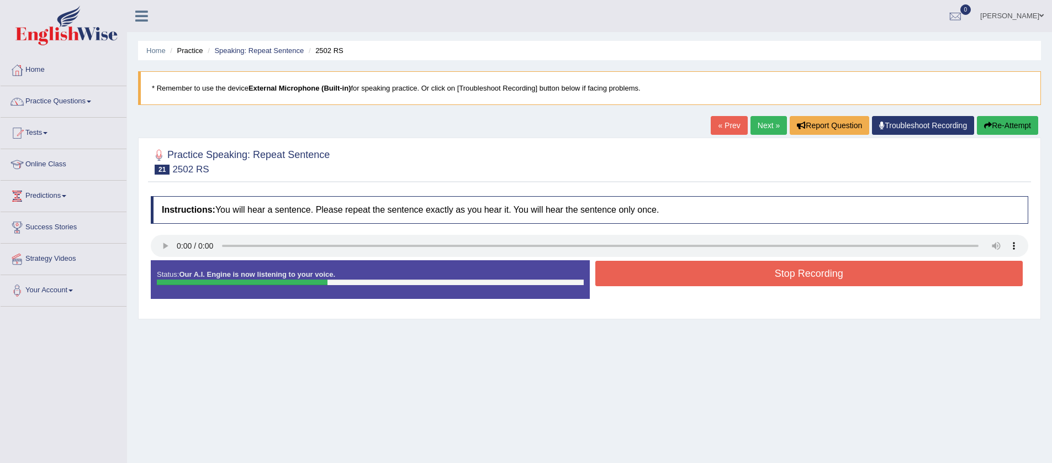
click at [629, 276] on button "Stop Recording" at bounding box center [809, 273] width 428 height 25
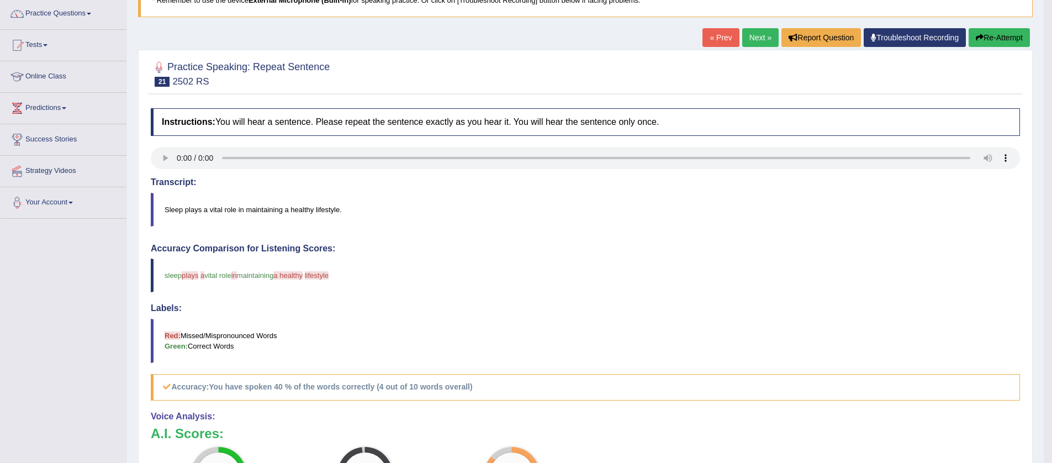
scroll to position [87, 0]
